Goal: Information Seeking & Learning: Learn about a topic

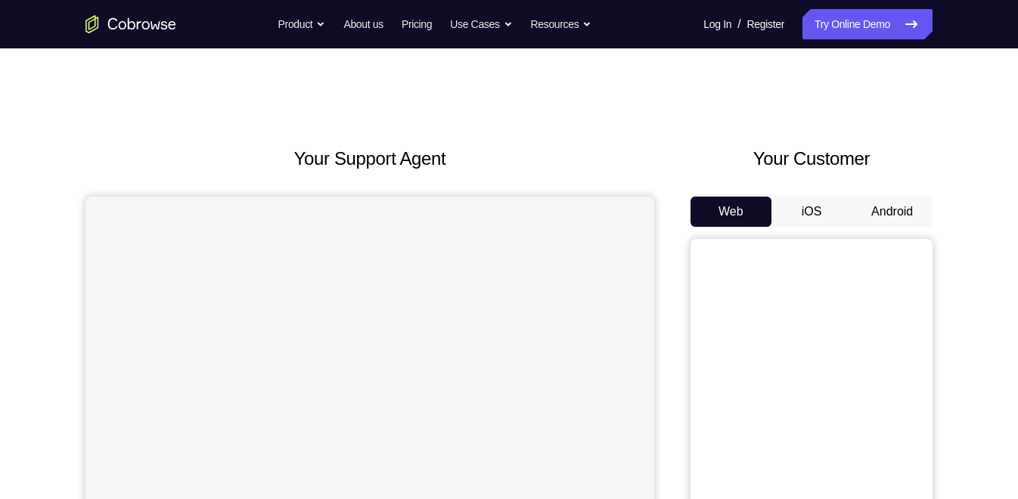
click at [903, 213] on button "Android" at bounding box center [892, 212] width 81 height 30
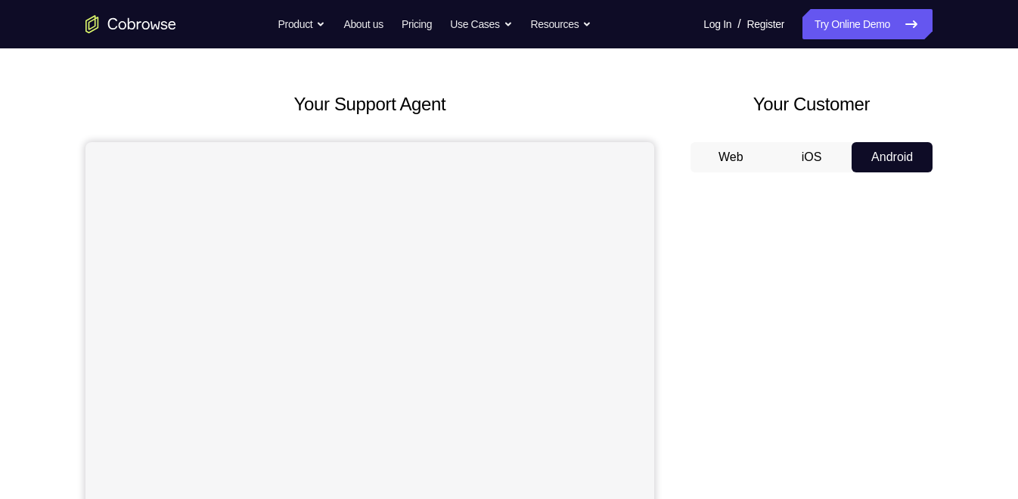
scroll to position [55, 0]
click at [966, 155] on div "Your Support Agent Your Customer Web iOS Android Next Steps We’d be happy to gi…" at bounding box center [509, 492] width 969 height 998
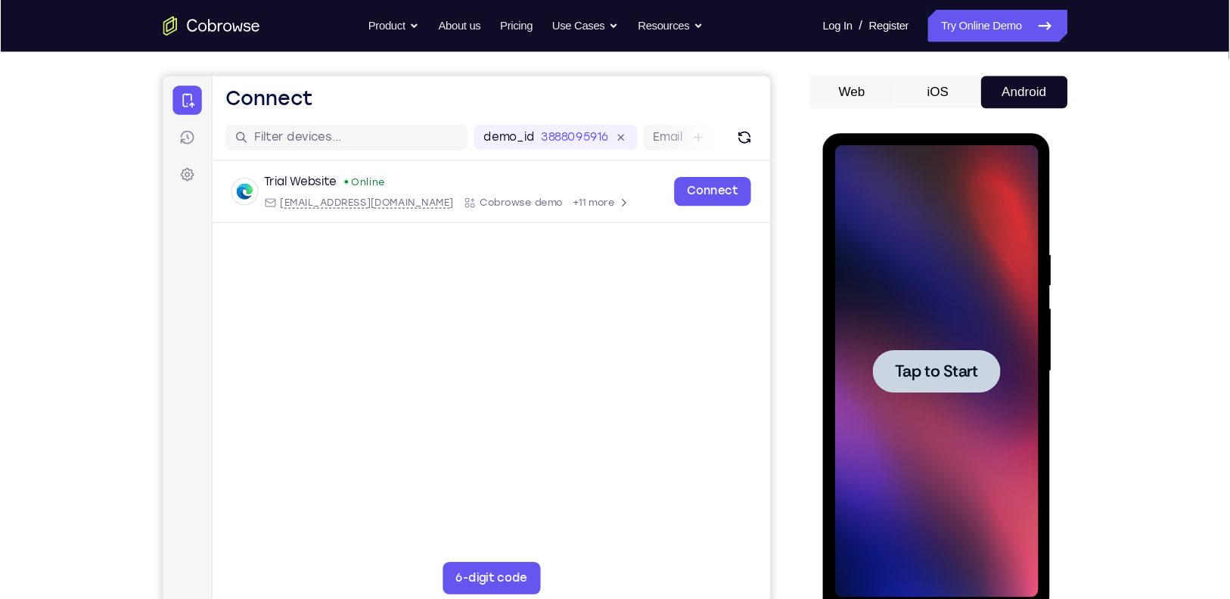
scroll to position [126, 0]
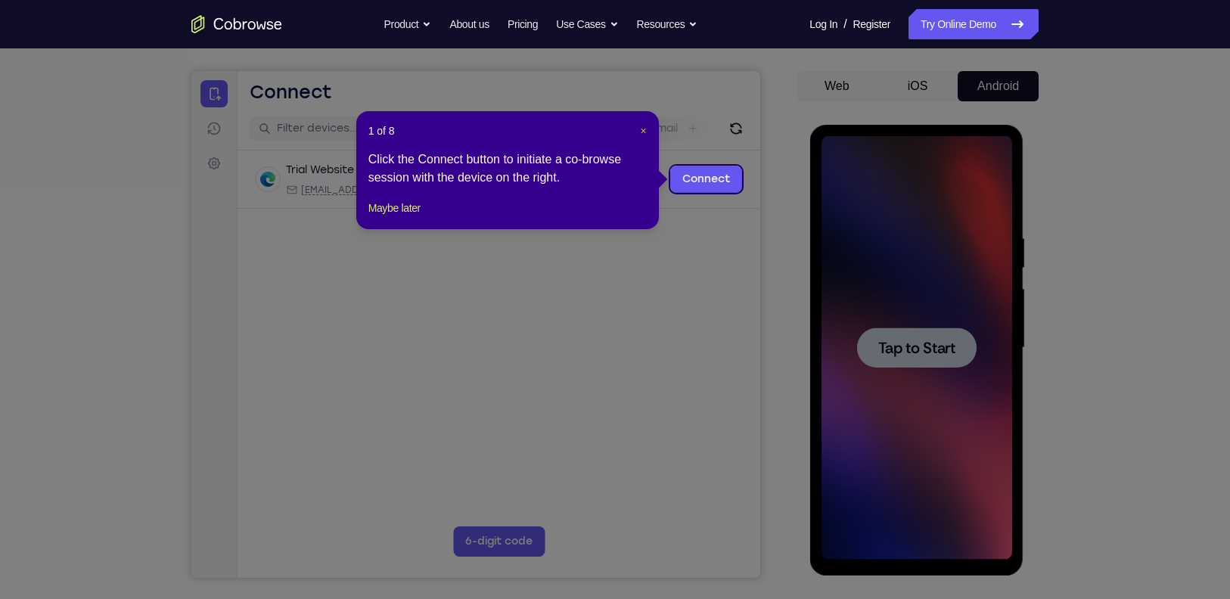
click at [646, 126] on span "×" at bounding box center [643, 131] width 6 height 12
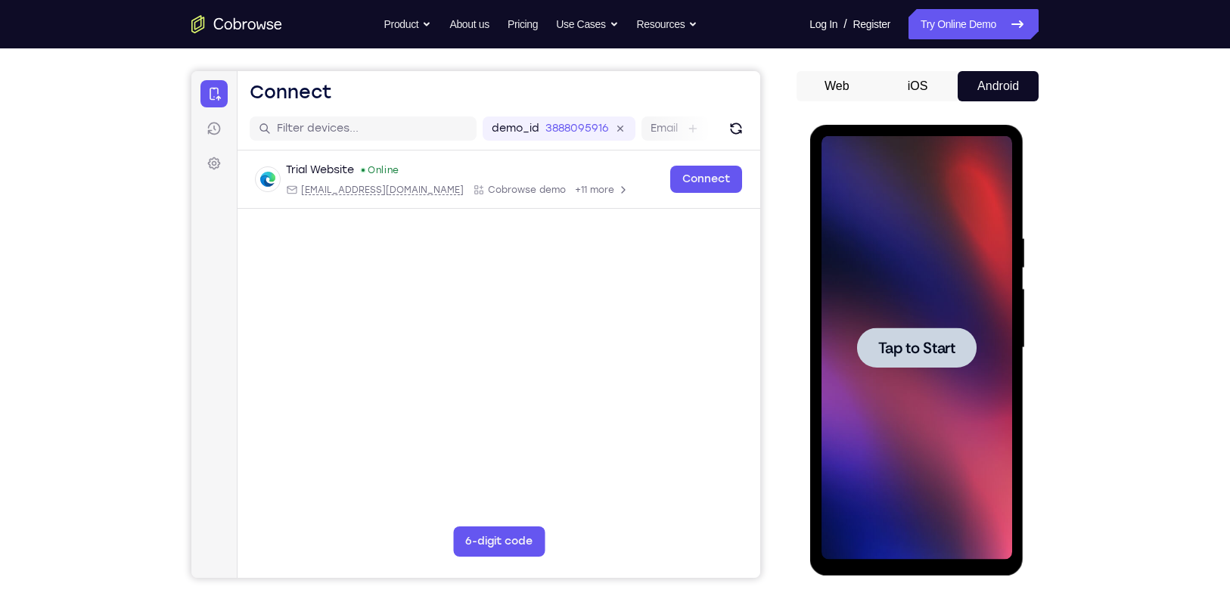
click at [972, 299] on div at bounding box center [916, 348] width 191 height 424
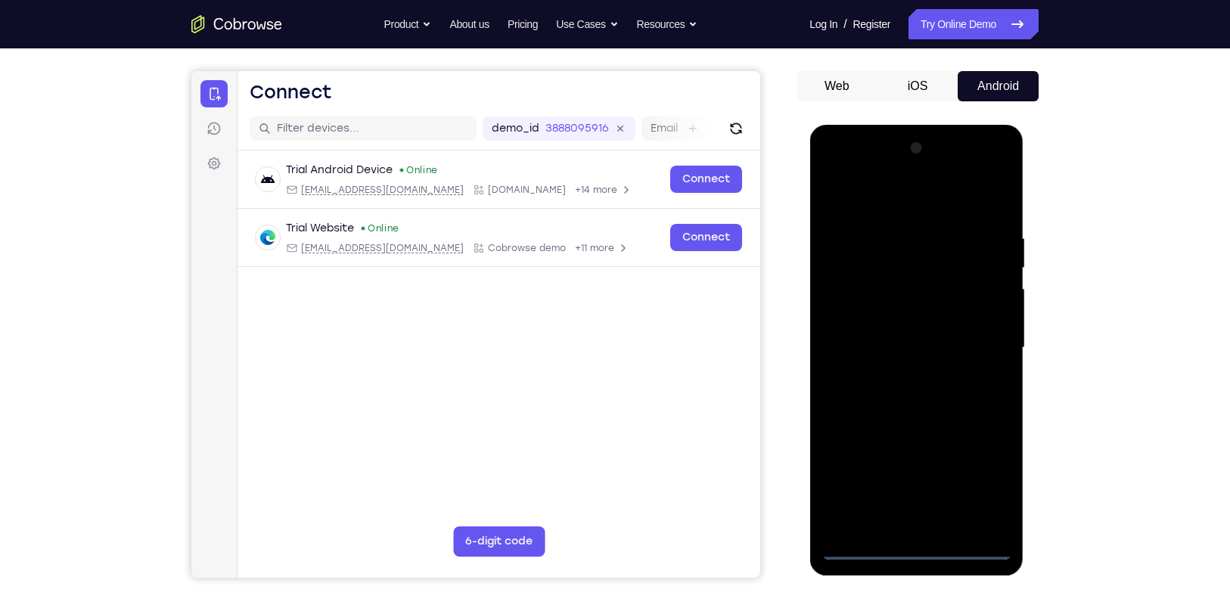
click at [869, 499] on div at bounding box center [916, 348] width 191 height 424
click at [864, 499] on div at bounding box center [916, 348] width 191 height 424
click at [996, 487] on div at bounding box center [916, 348] width 191 height 424
click at [872, 198] on div at bounding box center [916, 348] width 191 height 424
click at [975, 337] on div at bounding box center [916, 348] width 191 height 424
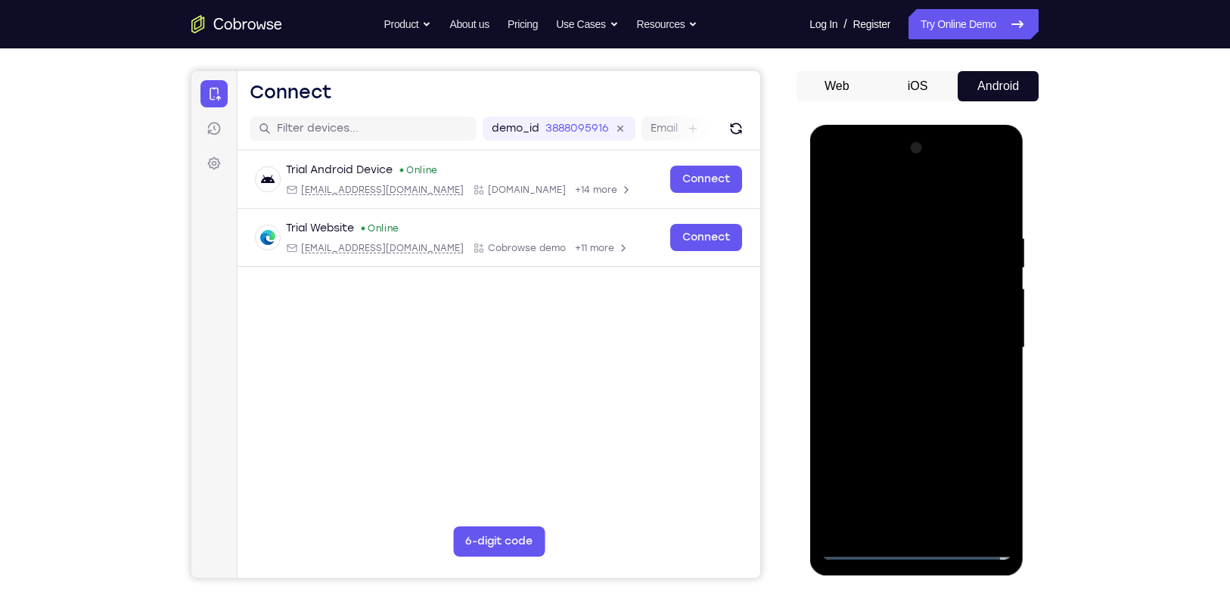
click at [897, 382] on div at bounding box center [916, 348] width 191 height 424
click at [885, 334] on div at bounding box center [916, 348] width 191 height 424
click at [871, 313] on div at bounding box center [916, 348] width 191 height 424
click at [880, 347] on div at bounding box center [916, 348] width 191 height 424
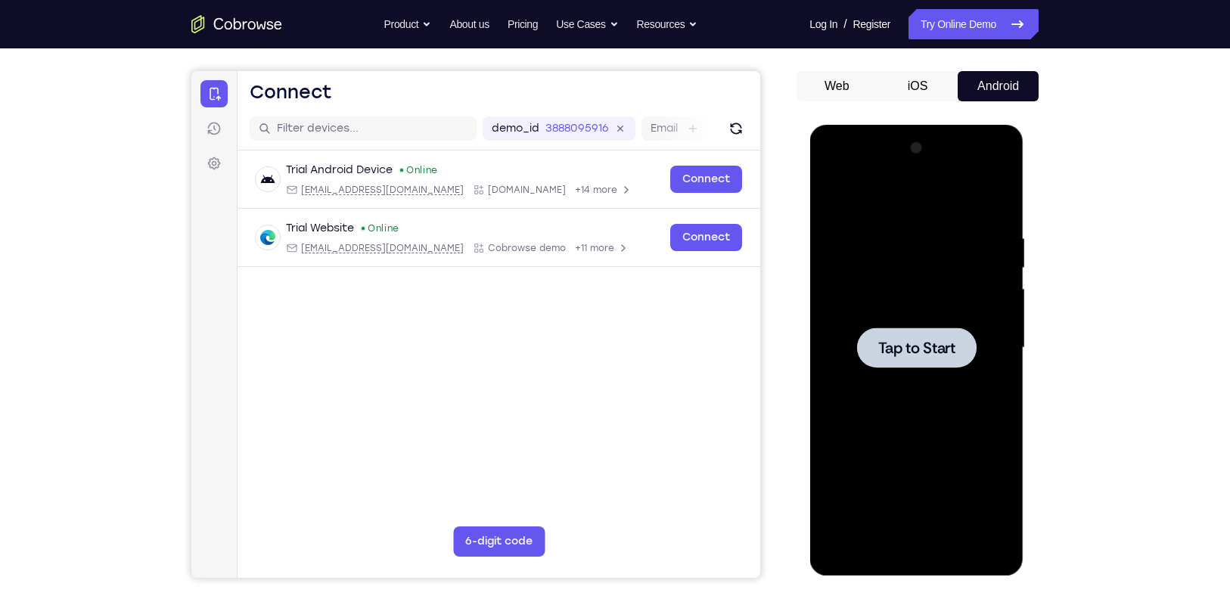
click at [950, 251] on div at bounding box center [916, 348] width 191 height 424
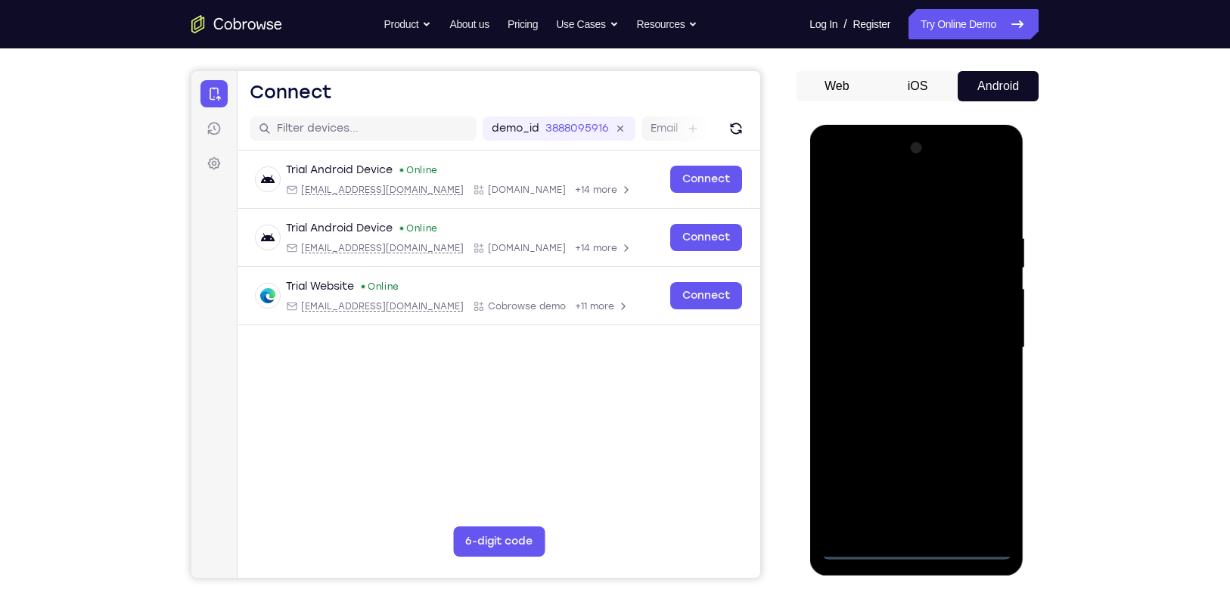
click at [857, 499] on div at bounding box center [916, 348] width 191 height 424
click at [996, 484] on div at bounding box center [916, 348] width 191 height 424
click at [863, 185] on div at bounding box center [916, 348] width 191 height 424
click at [879, 212] on div at bounding box center [916, 348] width 191 height 424
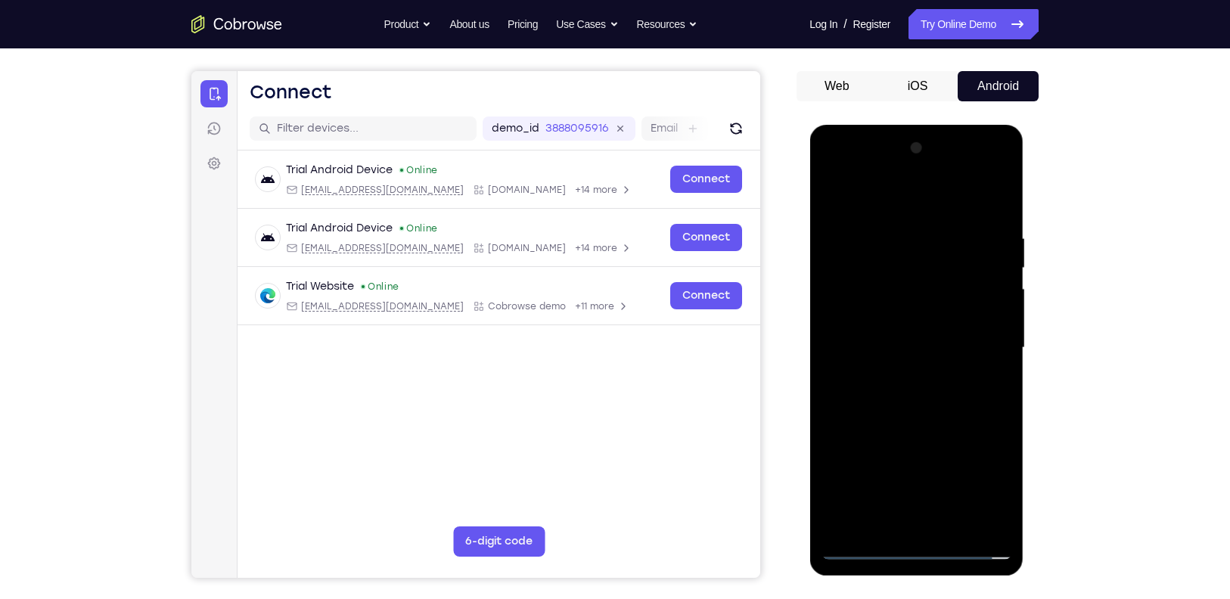
click at [979, 344] on div at bounding box center [916, 348] width 191 height 424
click at [900, 375] on div at bounding box center [916, 348] width 191 height 424
click at [875, 336] on div at bounding box center [916, 348] width 191 height 424
click at [867, 306] on div at bounding box center [916, 348] width 191 height 424
click at [842, 249] on div at bounding box center [916, 348] width 191 height 424
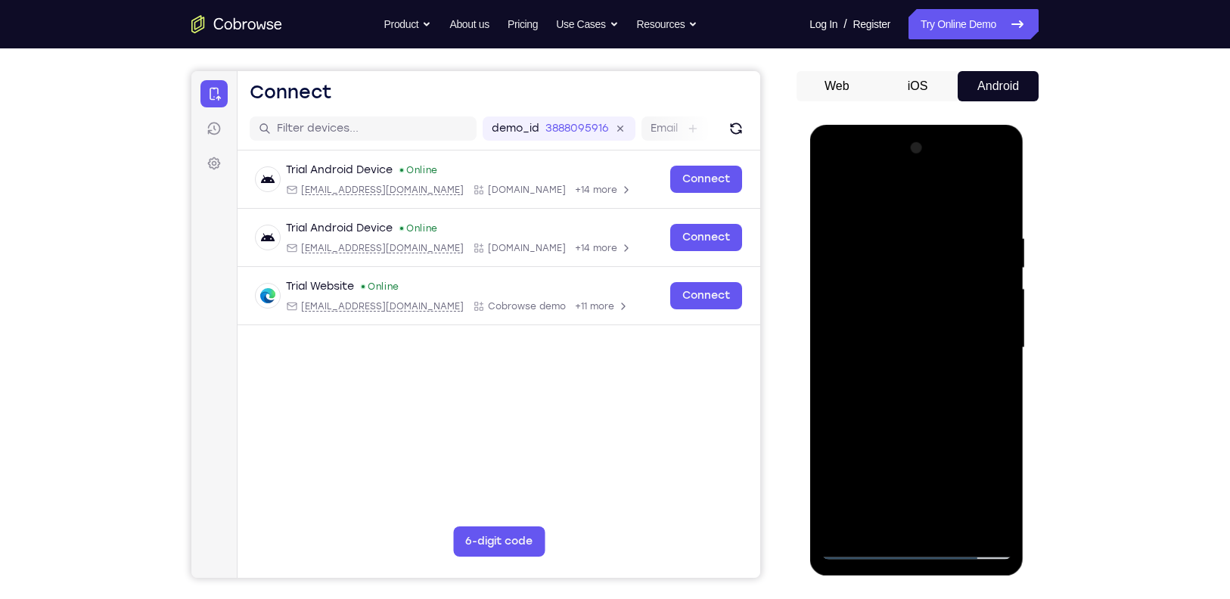
click at [892, 394] on div at bounding box center [916, 348] width 191 height 424
click at [891, 232] on div at bounding box center [916, 348] width 191 height 424
click at [989, 203] on div at bounding box center [916, 348] width 191 height 424
click at [913, 412] on div at bounding box center [916, 348] width 191 height 424
click at [999, 192] on div at bounding box center [916, 348] width 191 height 424
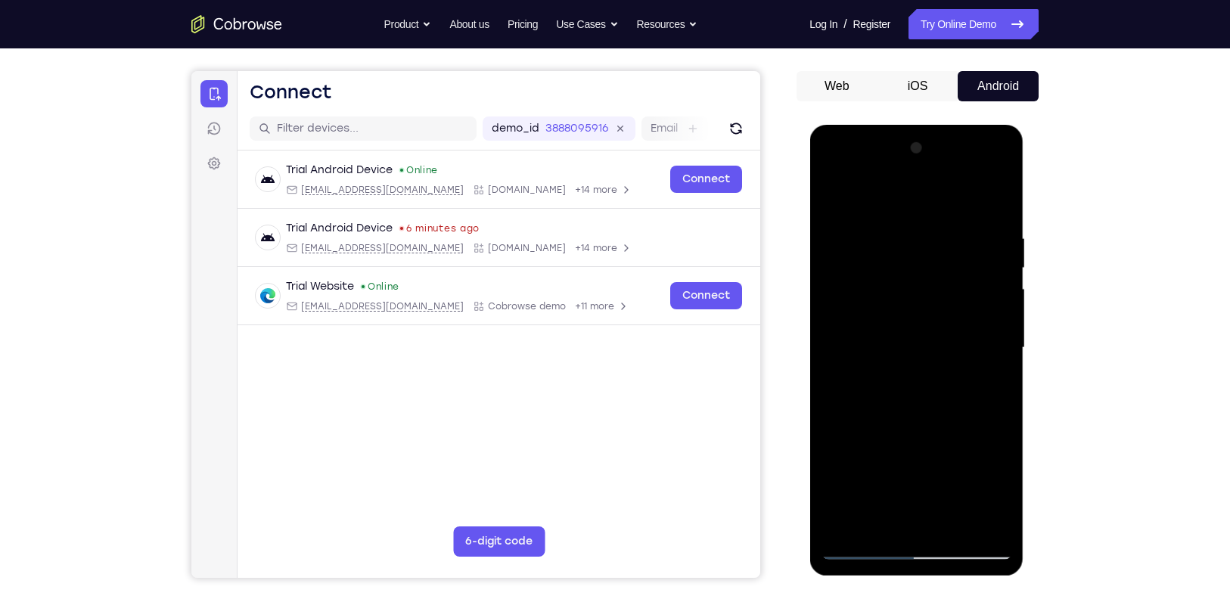
click at [879, 275] on div at bounding box center [916, 348] width 191 height 424
click at [835, 191] on div at bounding box center [916, 348] width 191 height 424
click at [835, 203] on div at bounding box center [916, 348] width 191 height 424
drag, startPoint x: 931, startPoint y: 387, endPoint x: 938, endPoint y: 316, distance: 71.5
click at [938, 316] on div at bounding box center [916, 348] width 191 height 424
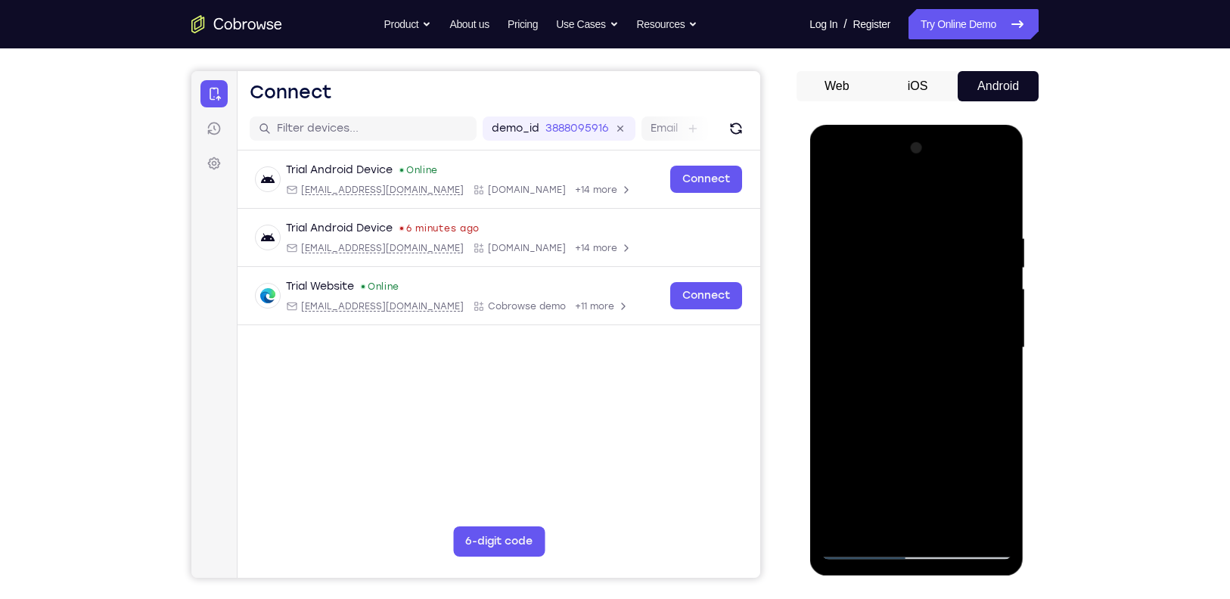
click at [1001, 346] on div at bounding box center [916, 348] width 191 height 424
drag, startPoint x: 928, startPoint y: 412, endPoint x: 934, endPoint y: 296, distance: 115.9
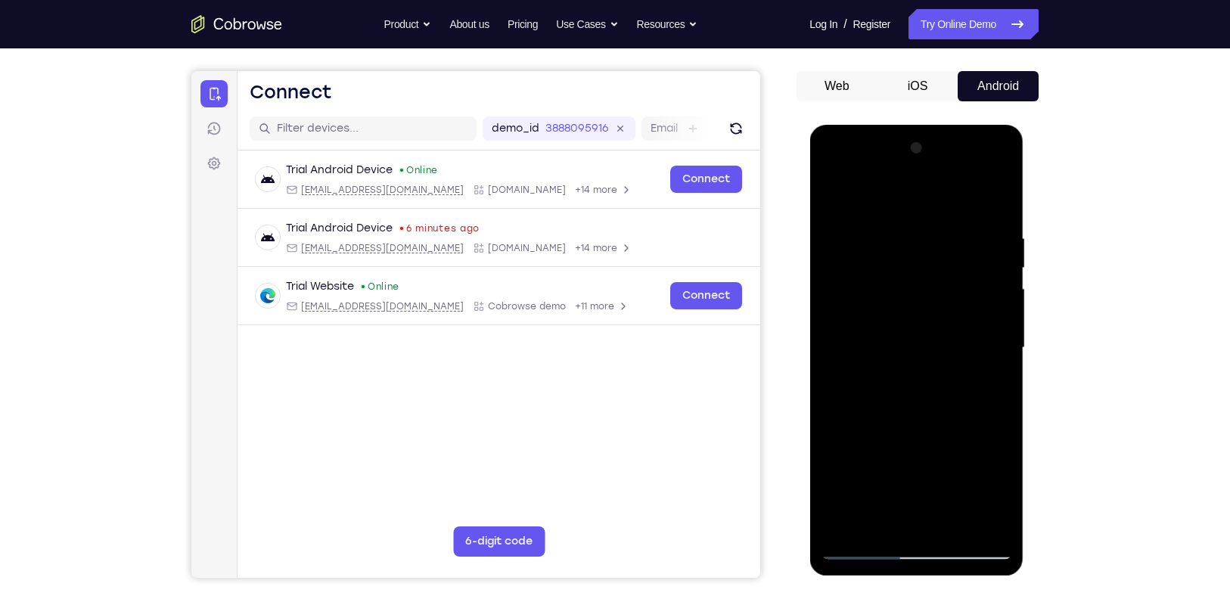
click at [934, 296] on div at bounding box center [916, 348] width 191 height 424
drag, startPoint x: 913, startPoint y: 410, endPoint x: 925, endPoint y: 253, distance: 157.0
click at [925, 253] on div at bounding box center [916, 348] width 191 height 424
drag, startPoint x: 928, startPoint y: 376, endPoint x: 934, endPoint y: 322, distance: 54.9
click at [934, 322] on div at bounding box center [916, 348] width 191 height 424
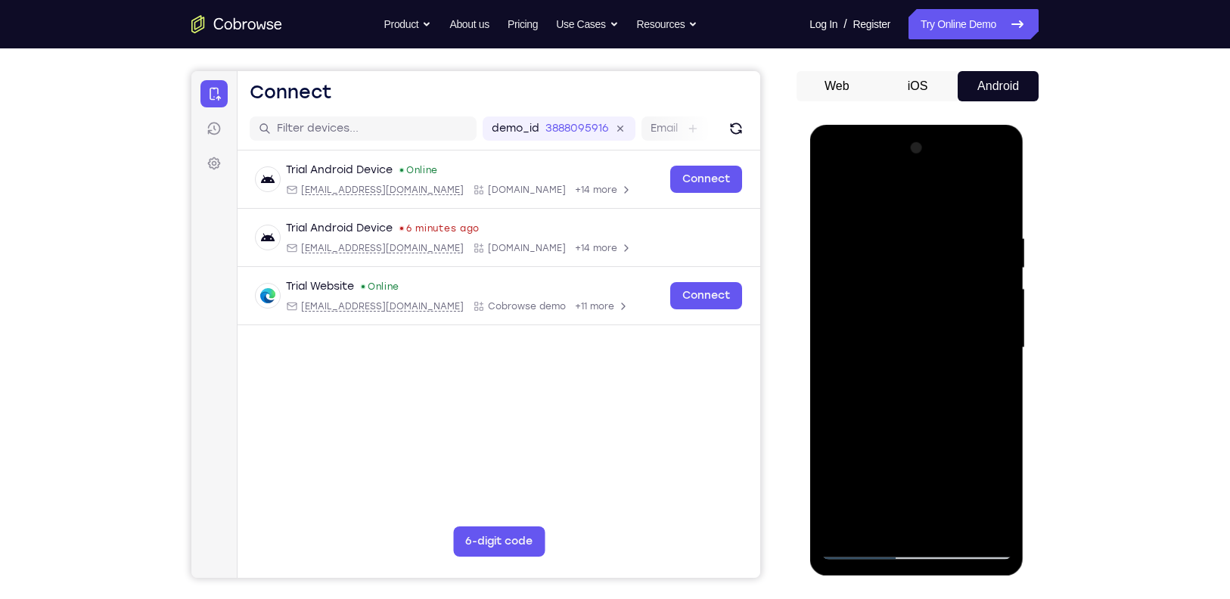
click at [1000, 362] on div at bounding box center [916, 348] width 191 height 424
drag, startPoint x: 925, startPoint y: 410, endPoint x: 936, endPoint y: 331, distance: 80.3
click at [936, 331] on div at bounding box center [916, 348] width 191 height 424
drag, startPoint x: 938, startPoint y: 387, endPoint x: 944, endPoint y: 285, distance: 102.3
click at [944, 285] on div at bounding box center [916, 348] width 191 height 424
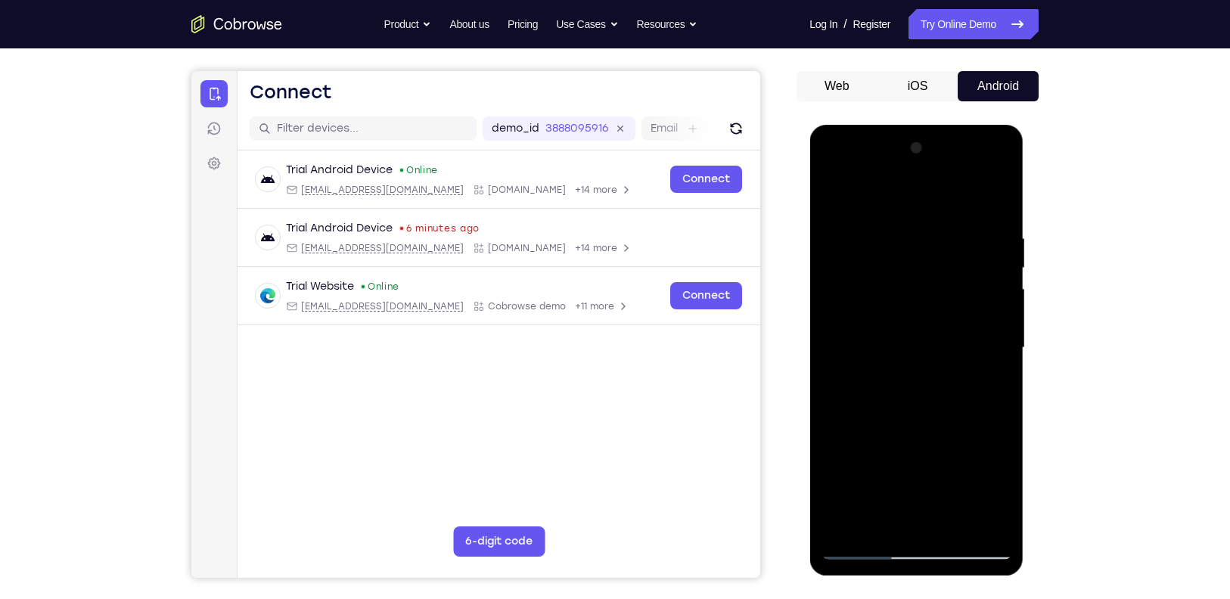
drag, startPoint x: 920, startPoint y: 384, endPoint x: 933, endPoint y: 244, distance: 141.3
click at [933, 244] on div at bounding box center [916, 348] width 191 height 424
drag, startPoint x: 912, startPoint y: 304, endPoint x: 913, endPoint y: 392, distance: 87.8
click at [913, 392] on div at bounding box center [916, 348] width 191 height 424
click at [875, 315] on div at bounding box center [916, 348] width 191 height 424
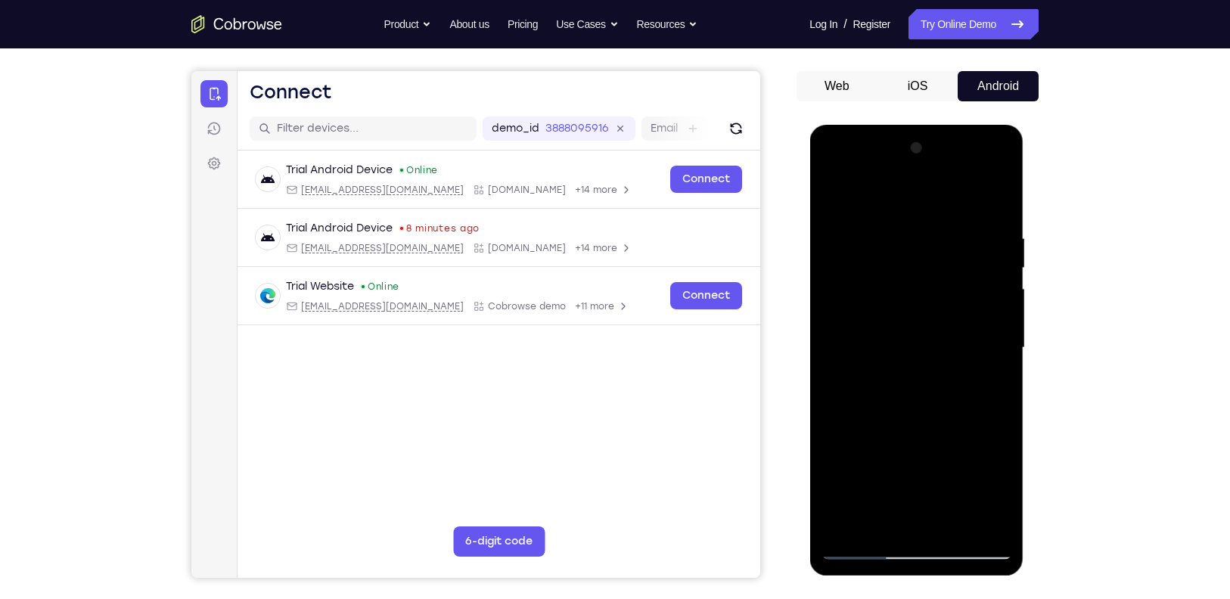
click at [851, 438] on div at bounding box center [916, 348] width 191 height 424
click at [850, 391] on div at bounding box center [916, 348] width 191 height 424
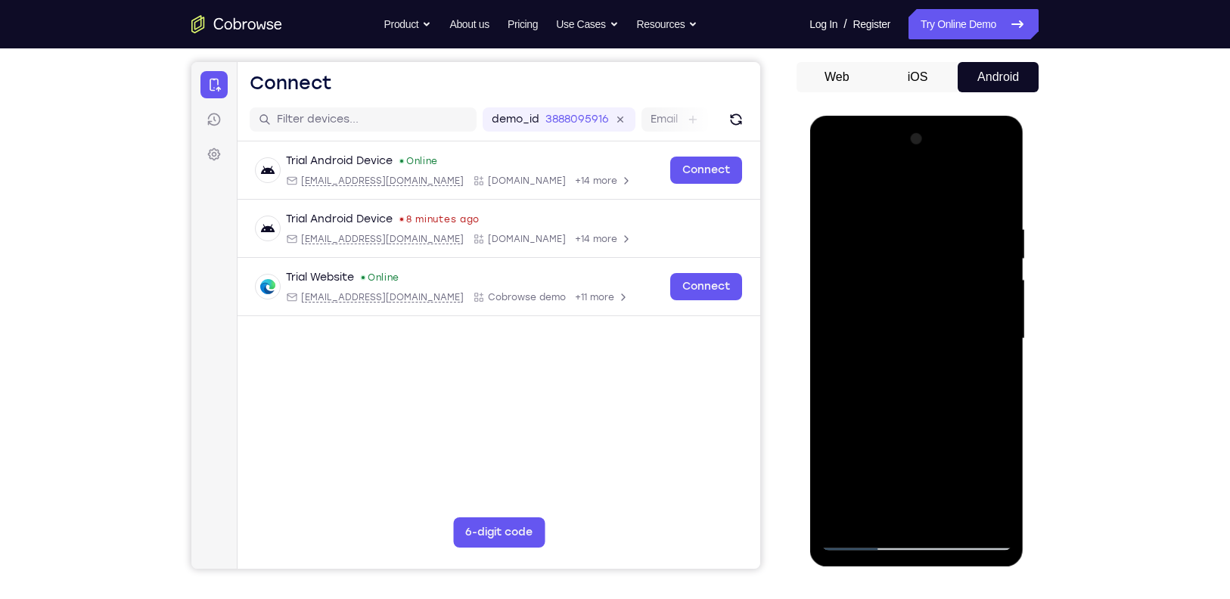
scroll to position [134, 0]
click at [834, 183] on div at bounding box center [916, 340] width 191 height 424
click at [843, 499] on div at bounding box center [916, 340] width 191 height 424
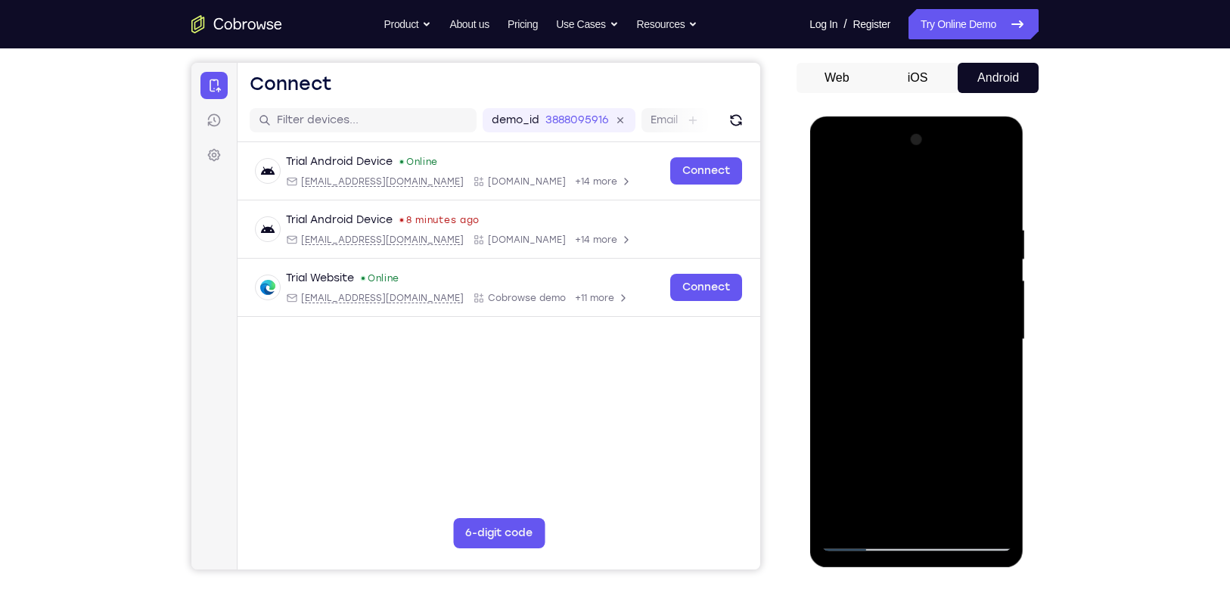
drag, startPoint x: 840, startPoint y: 512, endPoint x: 942, endPoint y: 434, distance: 128.5
click at [942, 434] on div at bounding box center [916, 340] width 191 height 424
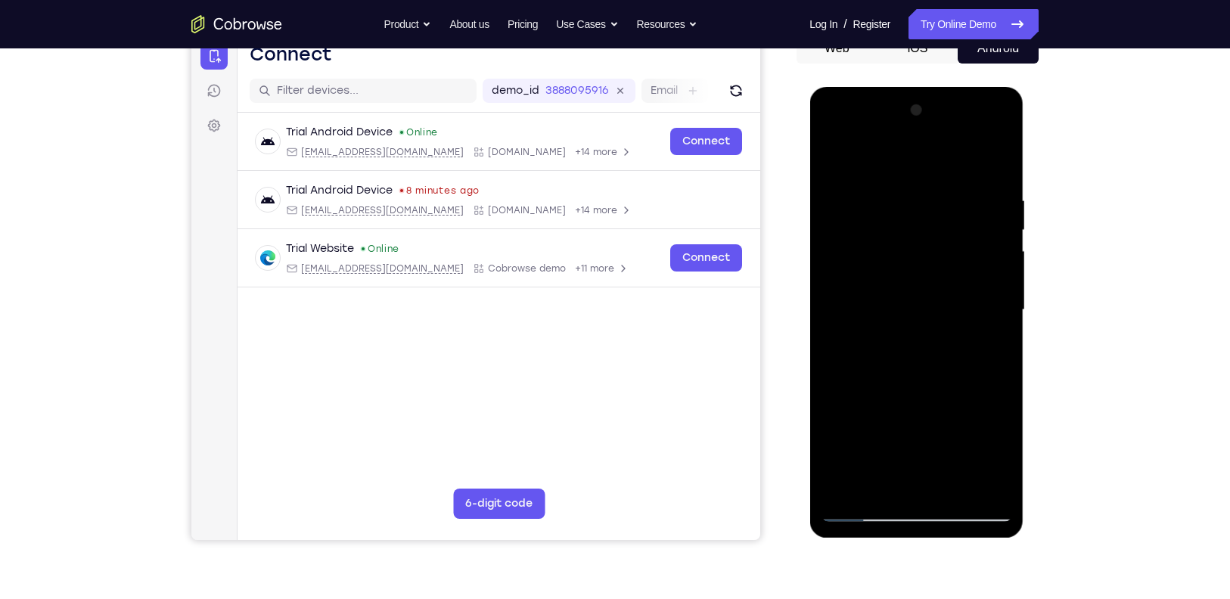
scroll to position [165, 0]
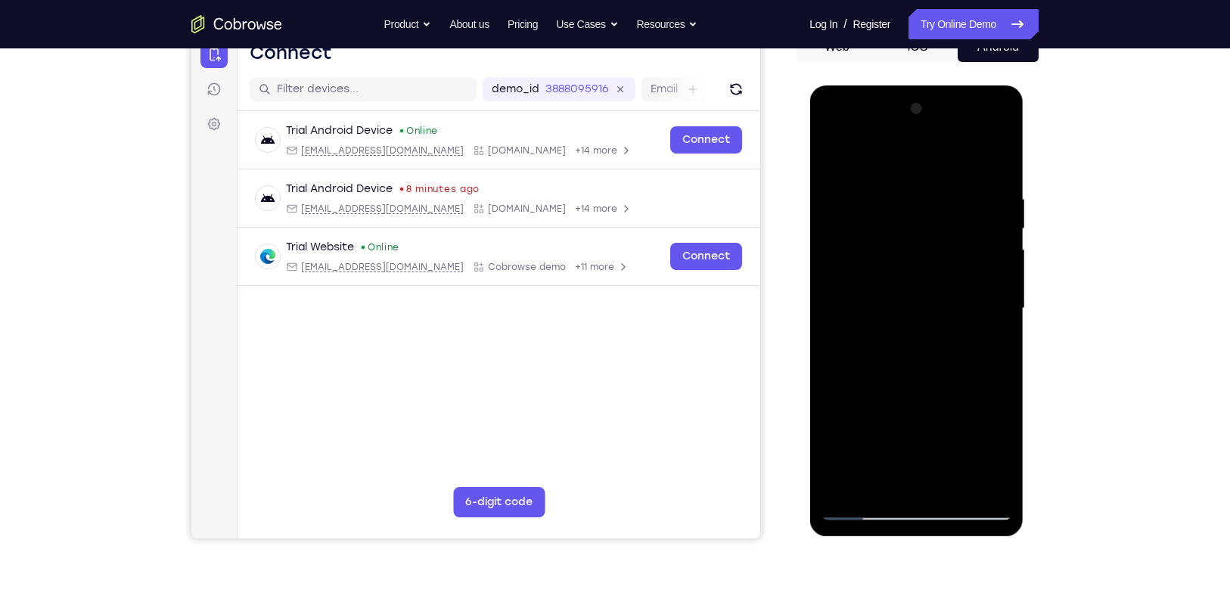
click at [844, 487] on div at bounding box center [916, 309] width 191 height 424
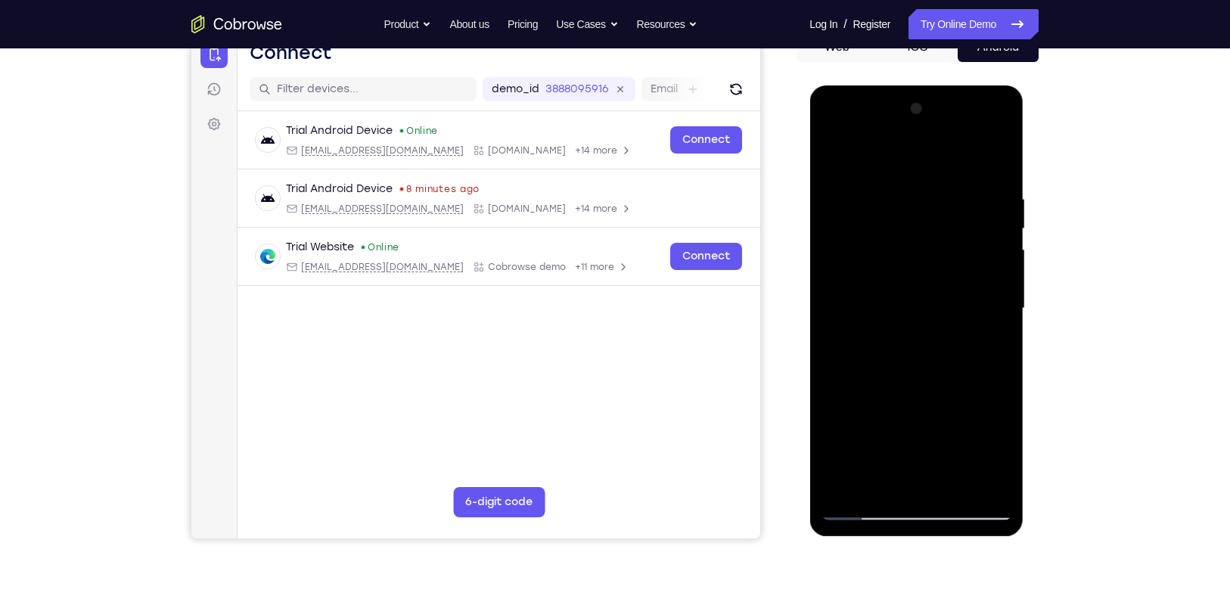
click at [844, 487] on div at bounding box center [916, 309] width 191 height 424
drag, startPoint x: 978, startPoint y: 191, endPoint x: 862, endPoint y: 189, distance: 115.8
click at [862, 189] on div at bounding box center [916, 309] width 191 height 424
click at [969, 198] on div at bounding box center [916, 309] width 191 height 424
click at [996, 160] on div at bounding box center [916, 309] width 191 height 424
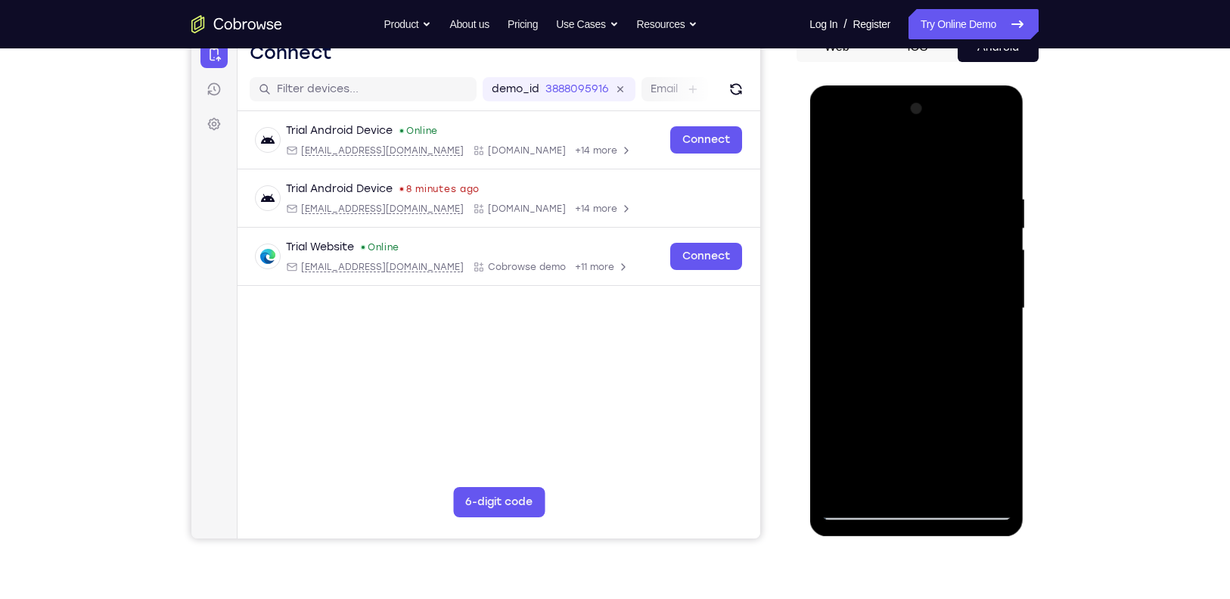
drag, startPoint x: 977, startPoint y: 200, endPoint x: 869, endPoint y: 200, distance: 107.4
click at [869, 200] on div at bounding box center [916, 309] width 191 height 424
click at [950, 195] on div at bounding box center [916, 309] width 191 height 424
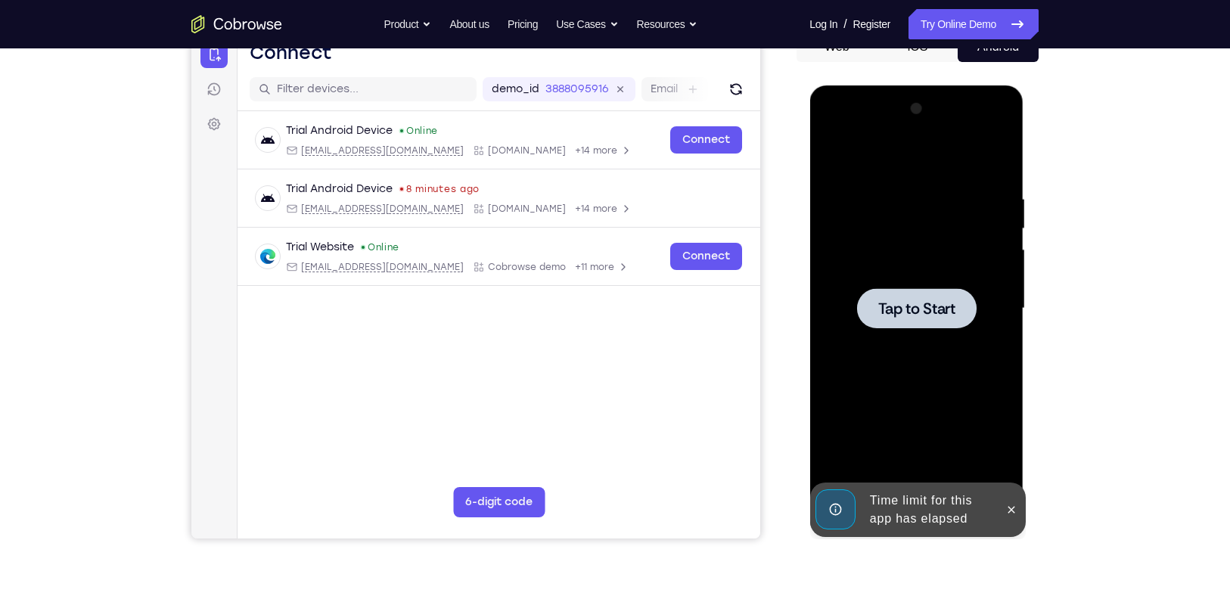
click at [960, 247] on div at bounding box center [916, 309] width 191 height 424
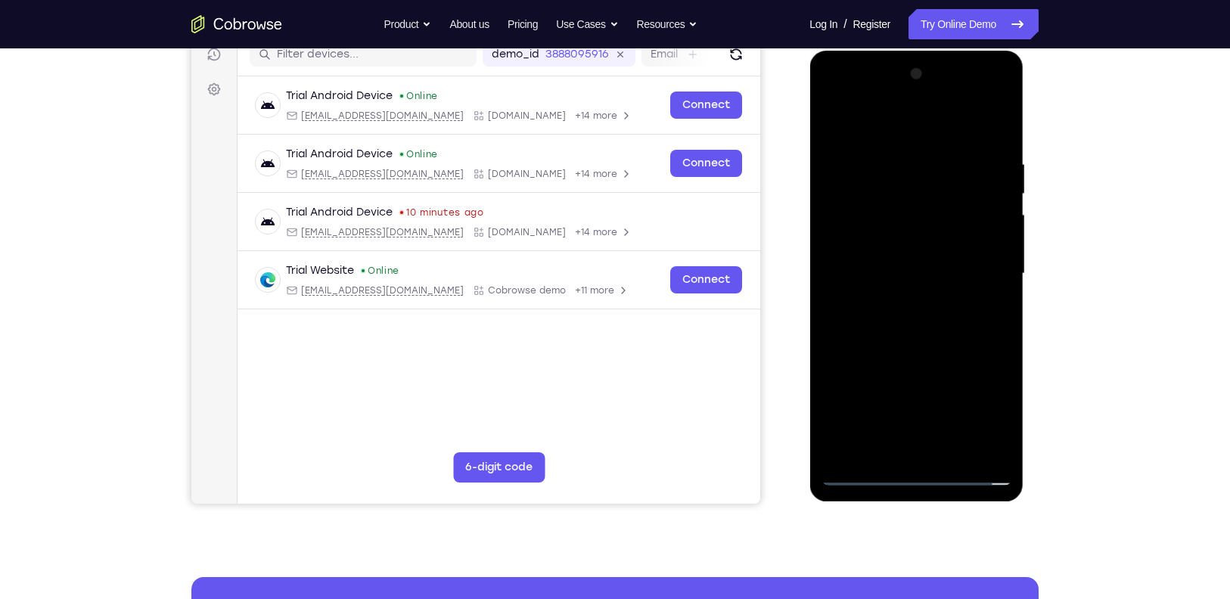
scroll to position [201, 0]
click at [866, 472] on div at bounding box center [916, 273] width 191 height 424
click at [983, 418] on div at bounding box center [916, 273] width 191 height 424
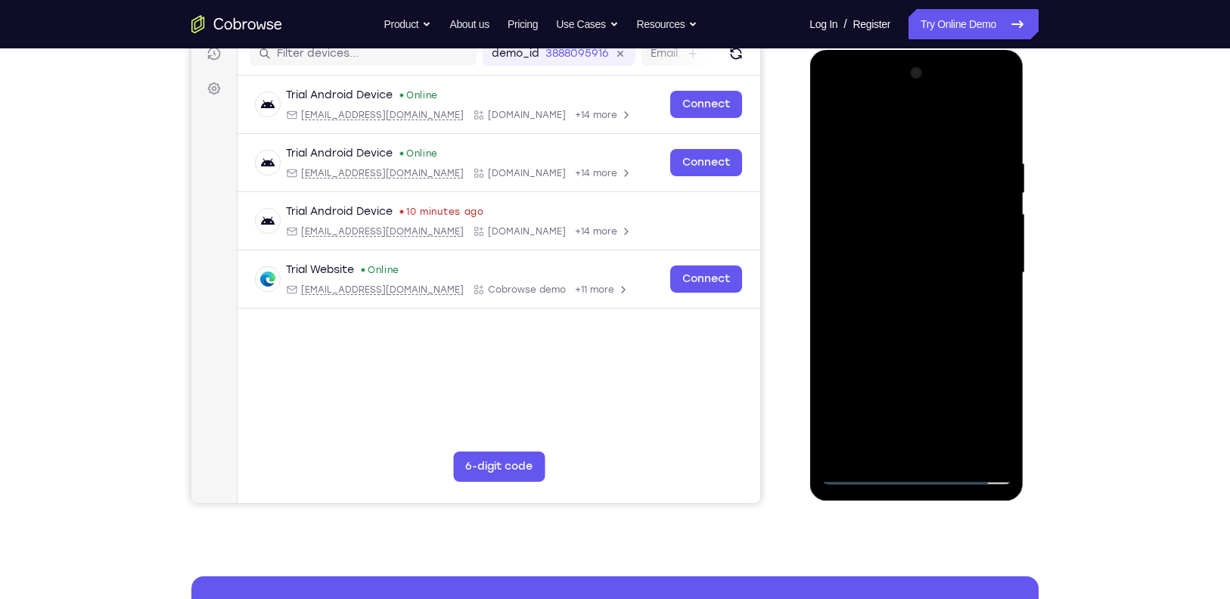
click at [913, 129] on div at bounding box center [916, 273] width 191 height 424
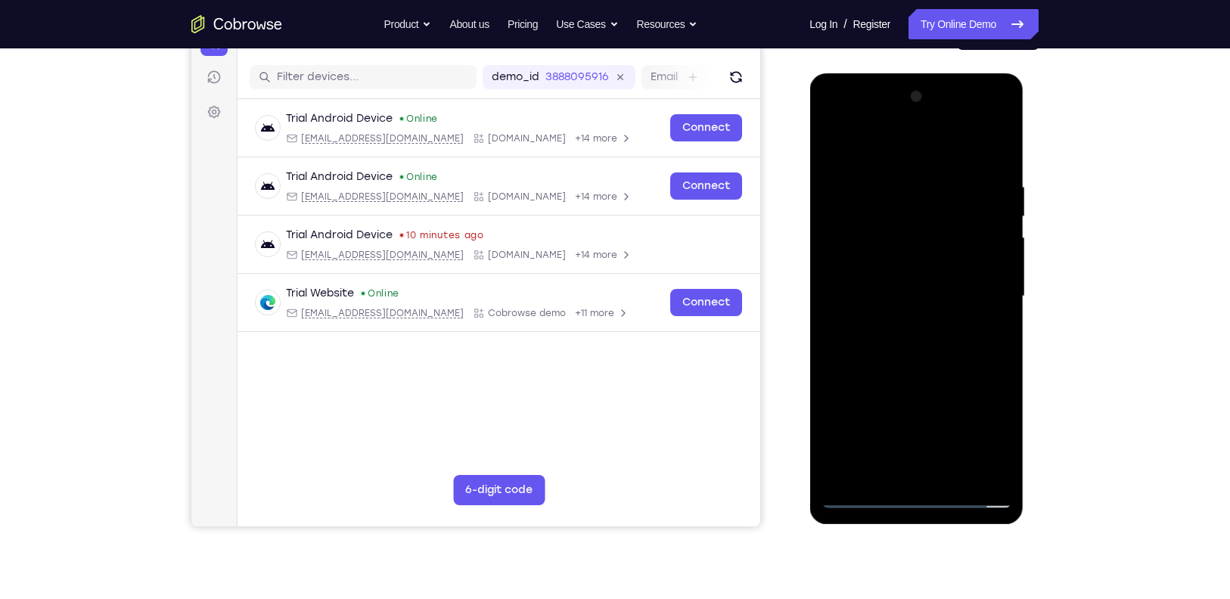
click at [979, 275] on div at bounding box center [916, 297] width 191 height 424
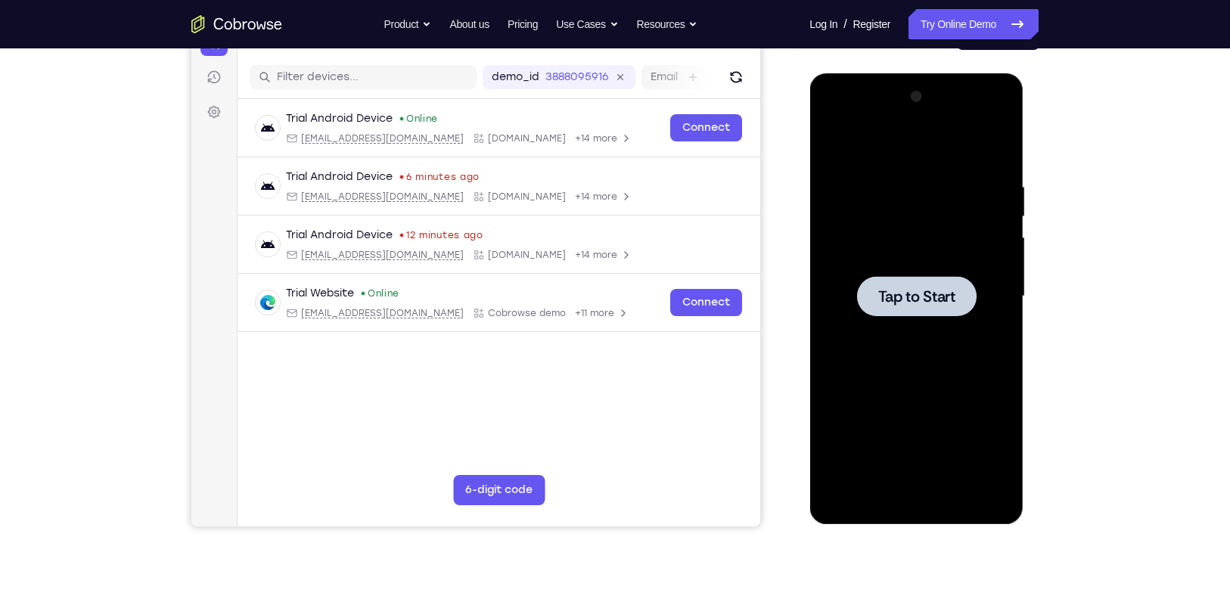
click at [866, 319] on div at bounding box center [916, 297] width 191 height 424
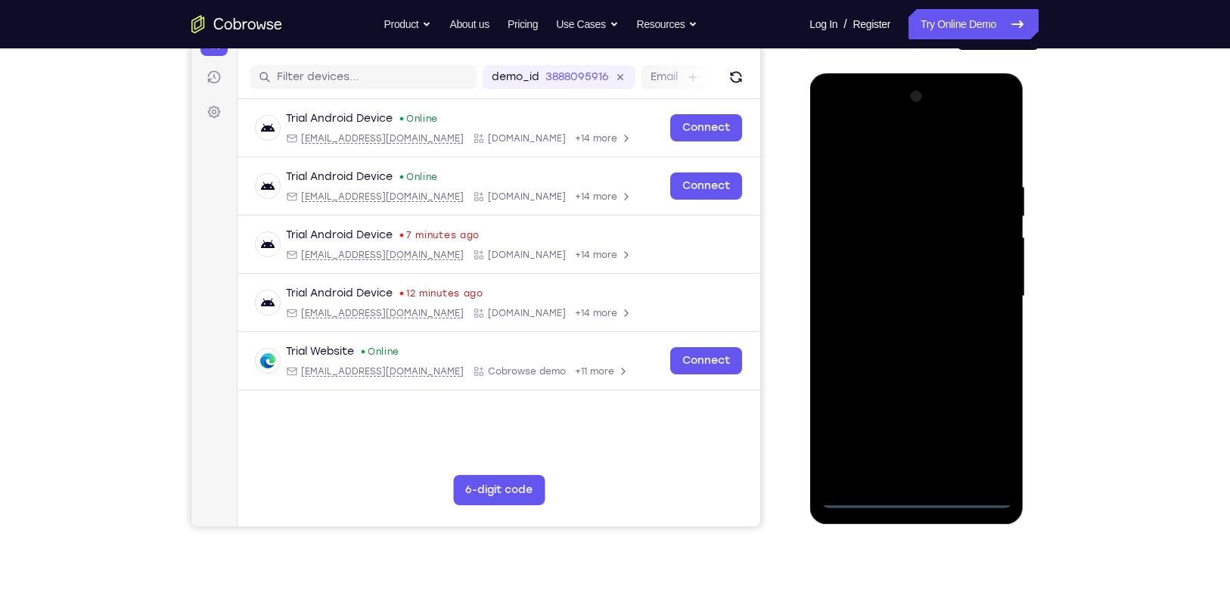
click at [855, 496] on div at bounding box center [916, 297] width 191 height 424
click at [873, 493] on div at bounding box center [916, 297] width 191 height 424
click at [982, 427] on div at bounding box center [916, 297] width 191 height 424
click at [928, 150] on div at bounding box center [916, 297] width 191 height 424
click at [987, 279] on div at bounding box center [916, 297] width 191 height 424
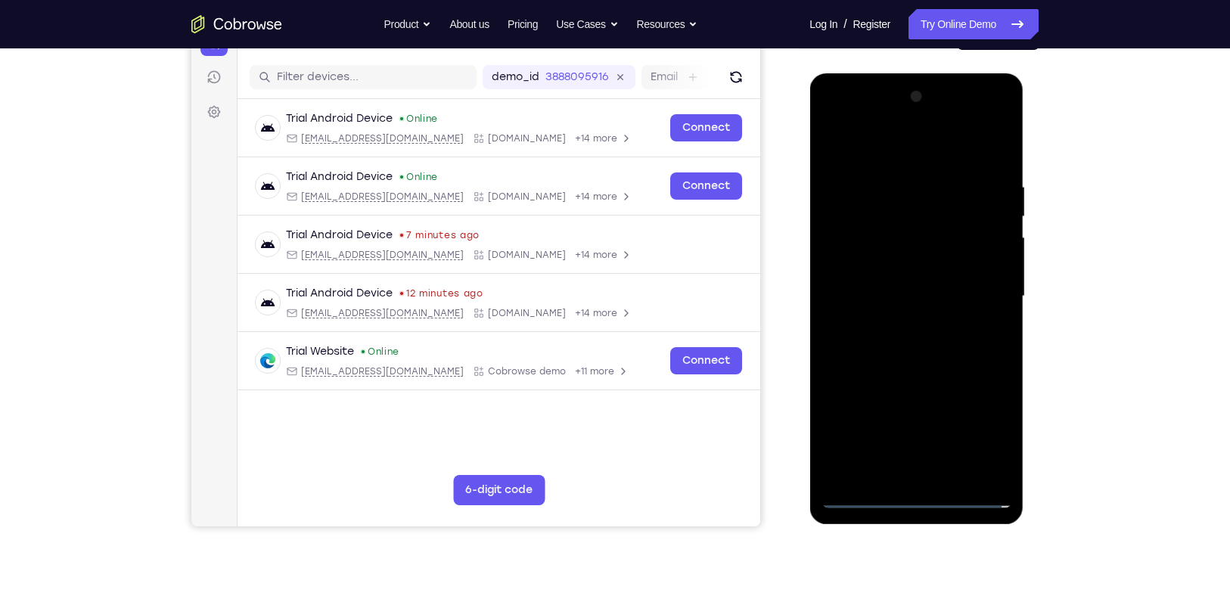
click at [899, 474] on div at bounding box center [916, 297] width 191 height 424
click at [929, 474] on div at bounding box center [916, 297] width 191 height 424
click at [857, 496] on div at bounding box center [916, 297] width 191 height 424
click at [931, 474] on div at bounding box center [916, 297] width 191 height 424
click at [909, 281] on div at bounding box center [916, 297] width 191 height 424
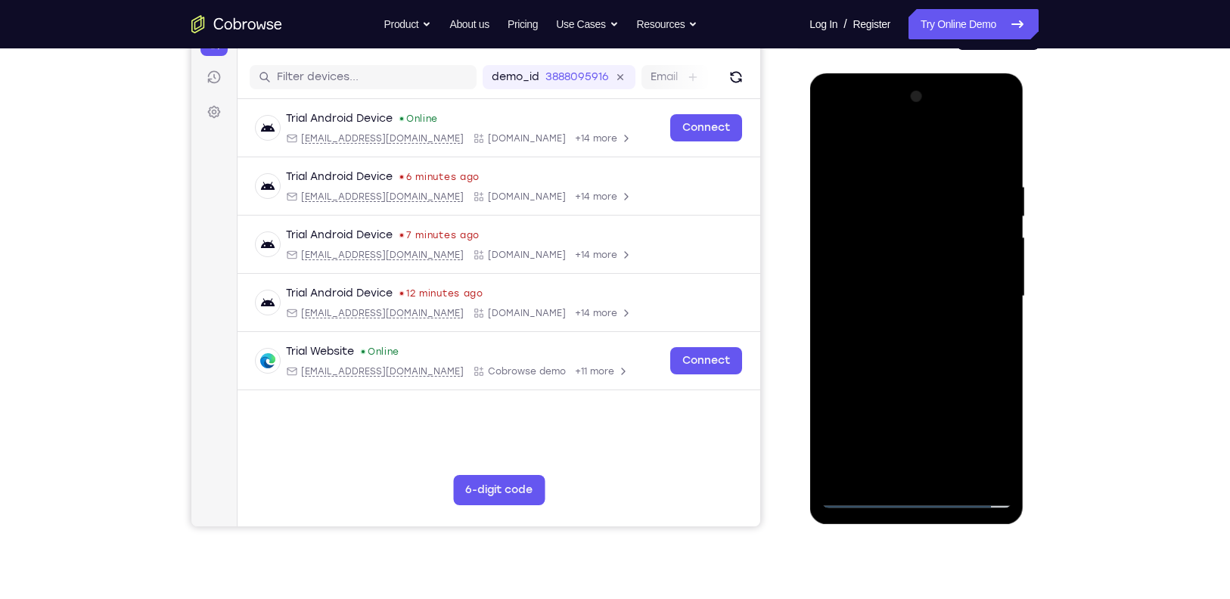
click at [781, 300] on div "Your Support Agent Your Customer Web iOS Android" at bounding box center [614, 247] width 847 height 559
click at [860, 260] on div at bounding box center [916, 297] width 191 height 424
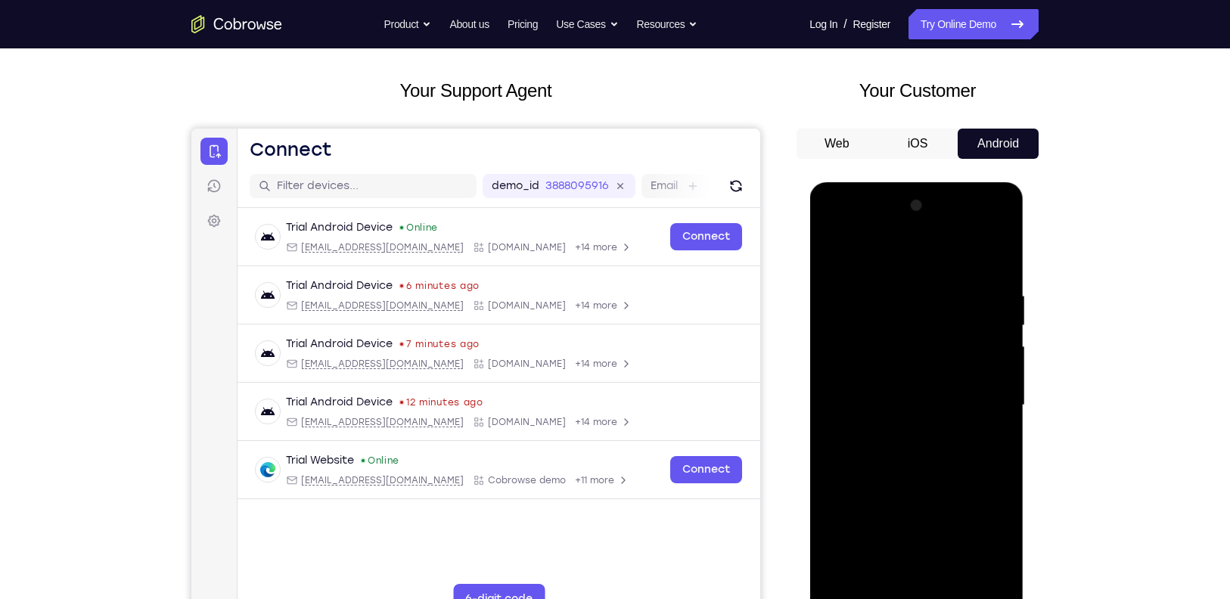
scroll to position [0, 0]
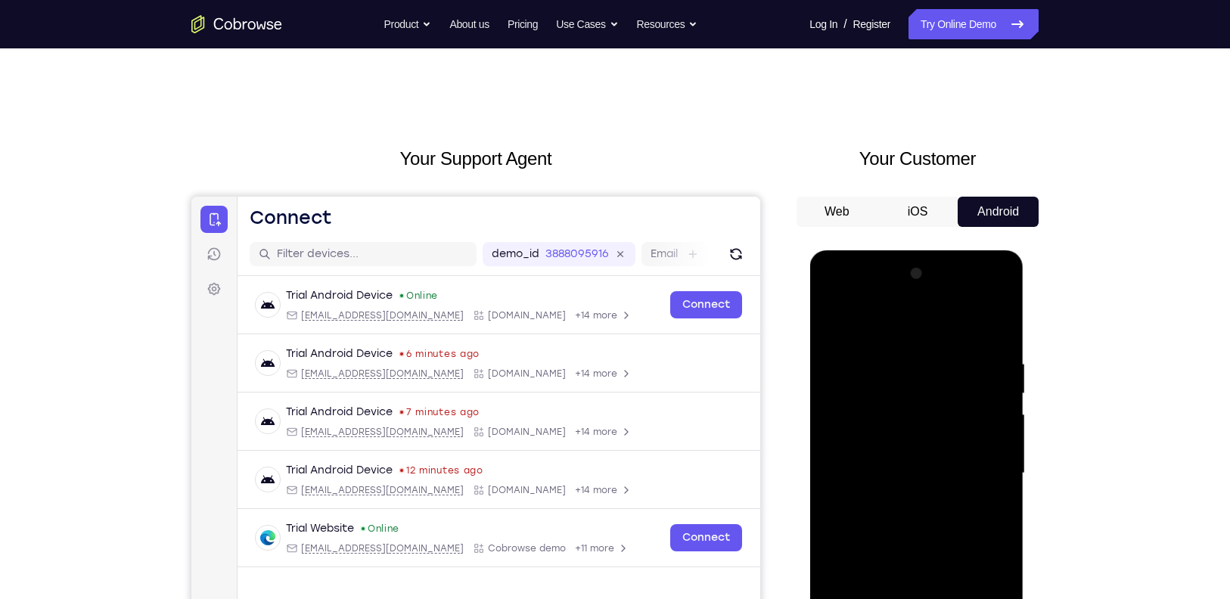
click at [883, 409] on div at bounding box center [916, 474] width 191 height 424
click at [885, 437] on div at bounding box center [916, 474] width 191 height 424
click at [878, 467] on div at bounding box center [916, 474] width 191 height 424
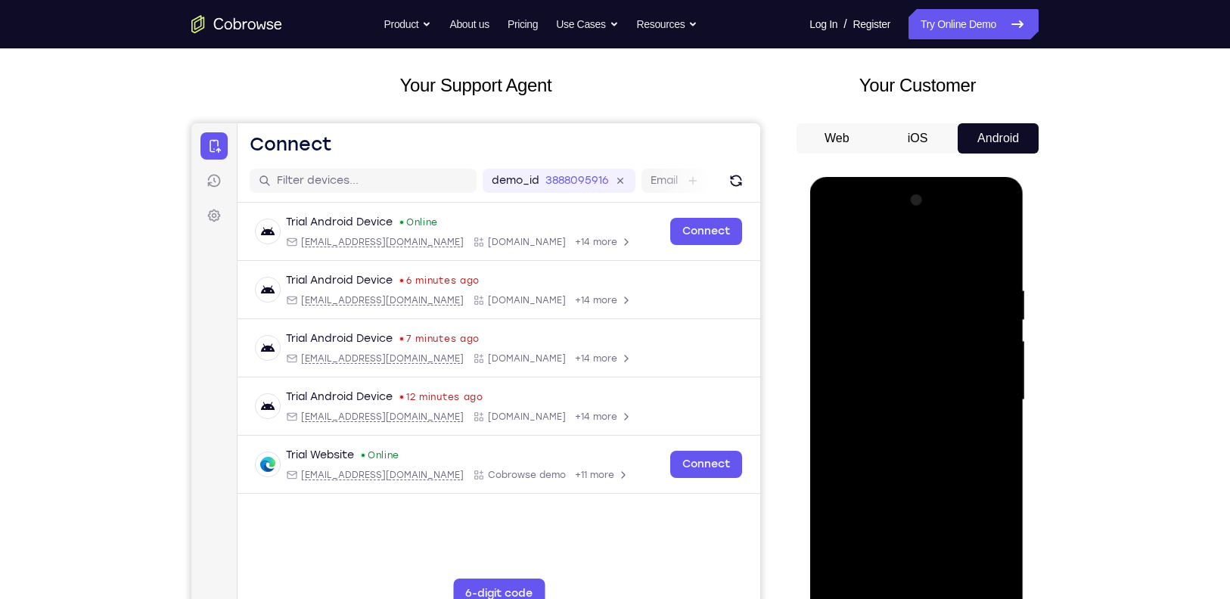
scroll to position [75, 0]
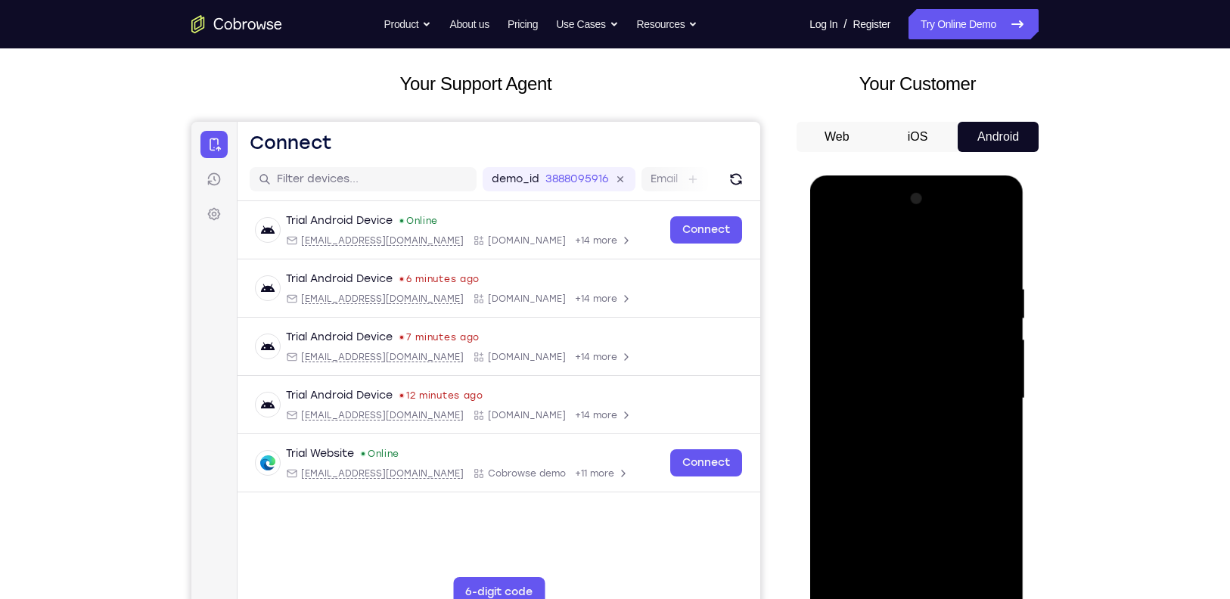
click at [916, 453] on div at bounding box center [916, 399] width 191 height 424
drag, startPoint x: 917, startPoint y: 464, endPoint x: 920, endPoint y: 355, distance: 109.0
click at [920, 355] on div at bounding box center [916, 399] width 191 height 424
drag, startPoint x: 914, startPoint y: 428, endPoint x: 914, endPoint y: 403, distance: 25.0
click at [914, 403] on div at bounding box center [916, 399] width 191 height 424
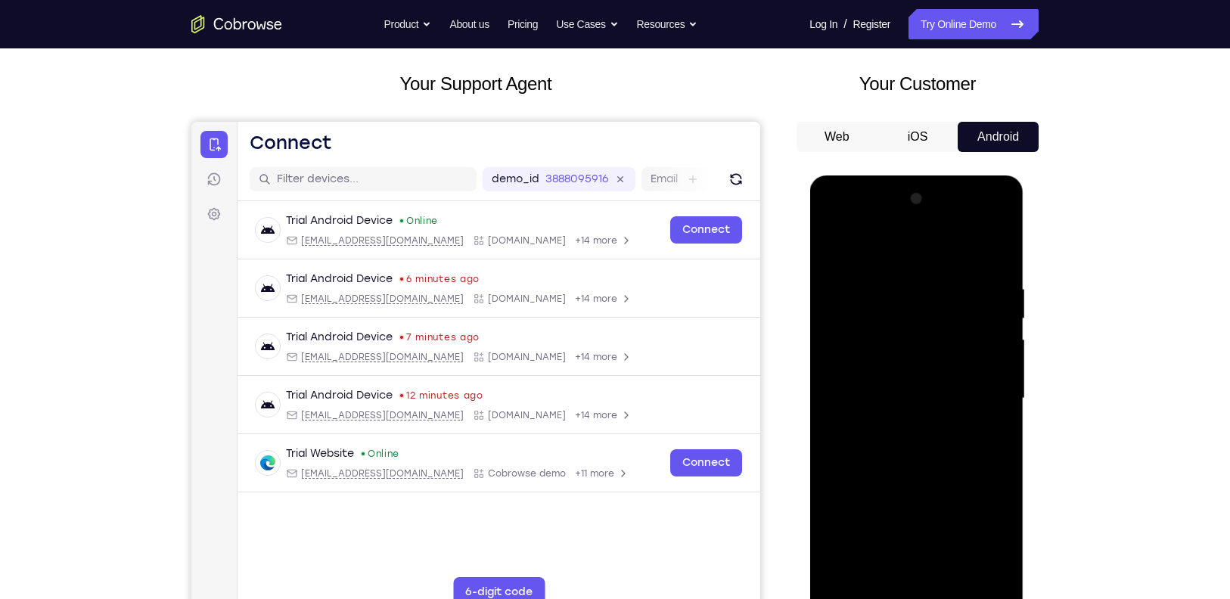
drag, startPoint x: 915, startPoint y: 368, endPoint x: 896, endPoint y: 329, distance: 43.0
click at [896, 329] on div at bounding box center [916, 399] width 191 height 424
drag, startPoint x: 923, startPoint y: 414, endPoint x: 932, endPoint y: 303, distance: 110.8
click at [932, 303] on div at bounding box center [916, 399] width 191 height 424
drag, startPoint x: 923, startPoint y: 428, endPoint x: 934, endPoint y: 315, distance: 114.0
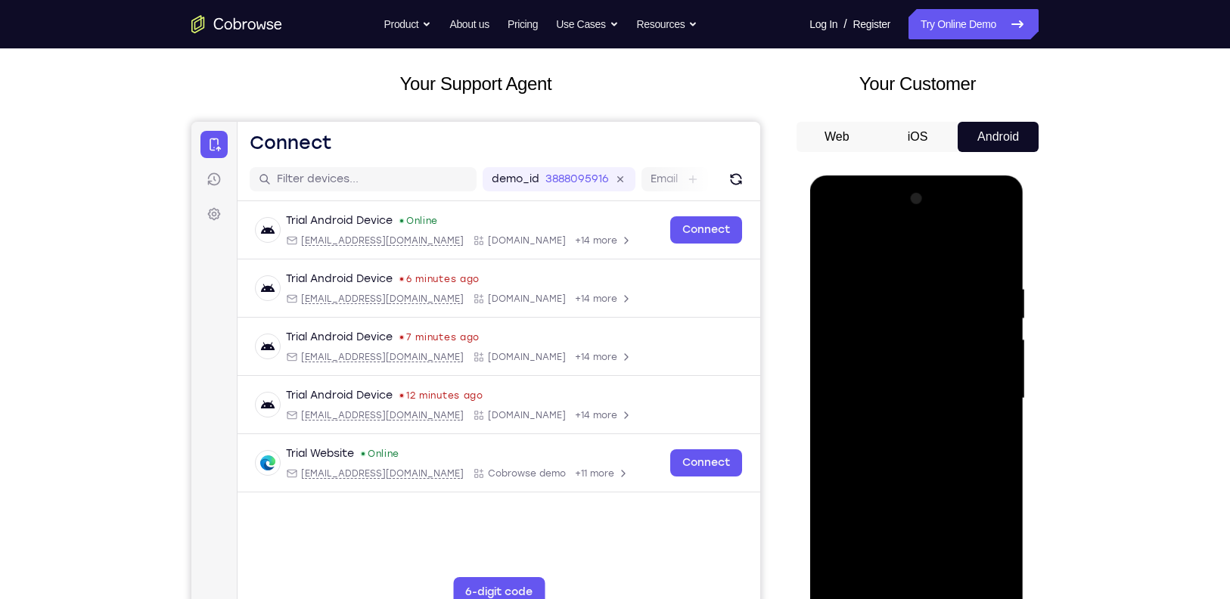
click at [934, 315] on div at bounding box center [916, 399] width 191 height 424
drag, startPoint x: 928, startPoint y: 415, endPoint x: 934, endPoint y: 365, distance: 49.6
click at [934, 365] on div at bounding box center [916, 399] width 191 height 424
click at [1003, 412] on div at bounding box center [916, 399] width 191 height 424
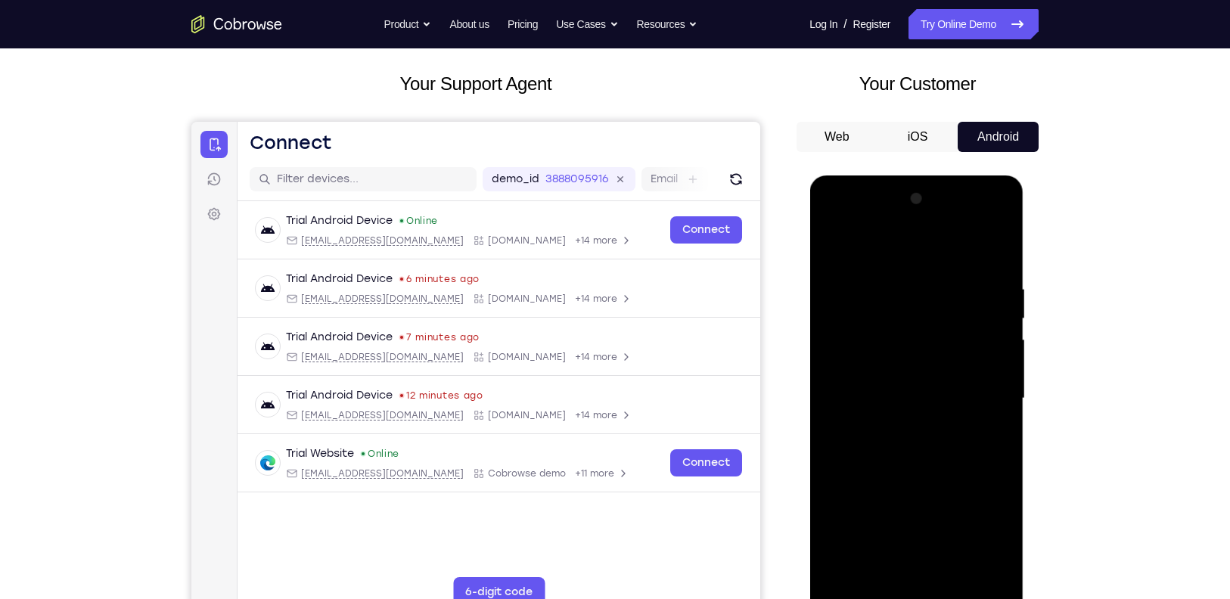
click at [1003, 412] on div at bounding box center [916, 399] width 191 height 424
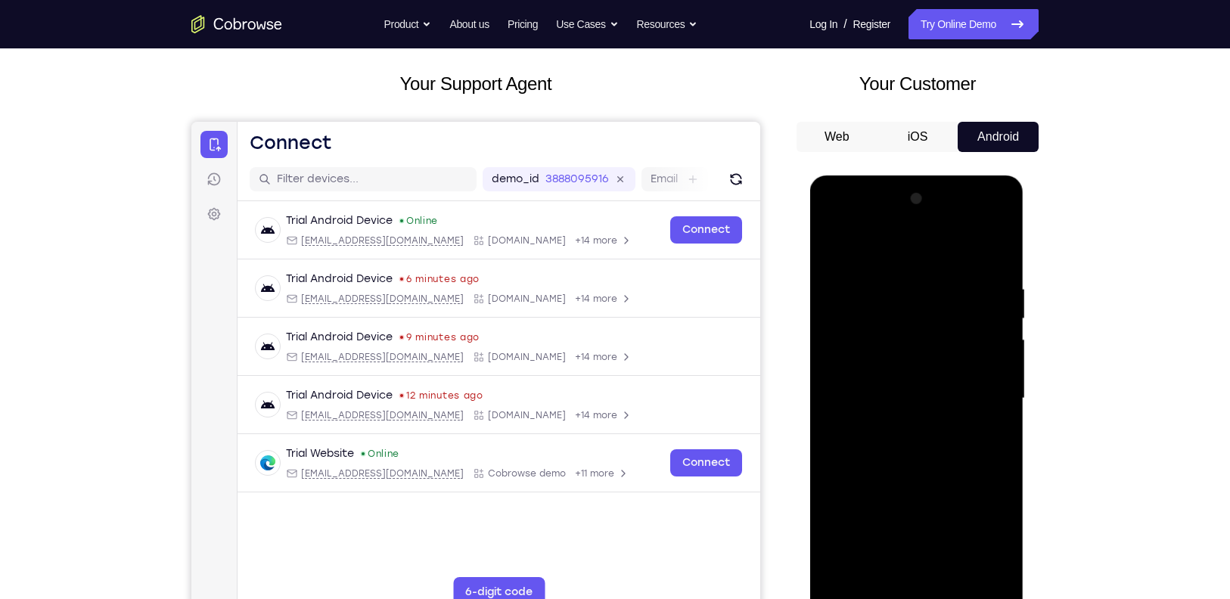
click at [1003, 412] on div at bounding box center [916, 399] width 191 height 424
drag, startPoint x: 928, startPoint y: 400, endPoint x: 970, endPoint y: 639, distance: 242.7
click at [970, 499] on html "Online web based iOS Simulators and Android Emulators. Run iPhone, iPad, Mobile…" at bounding box center [918, 403] width 216 height 454
click at [891, 288] on div at bounding box center [916, 399] width 191 height 424
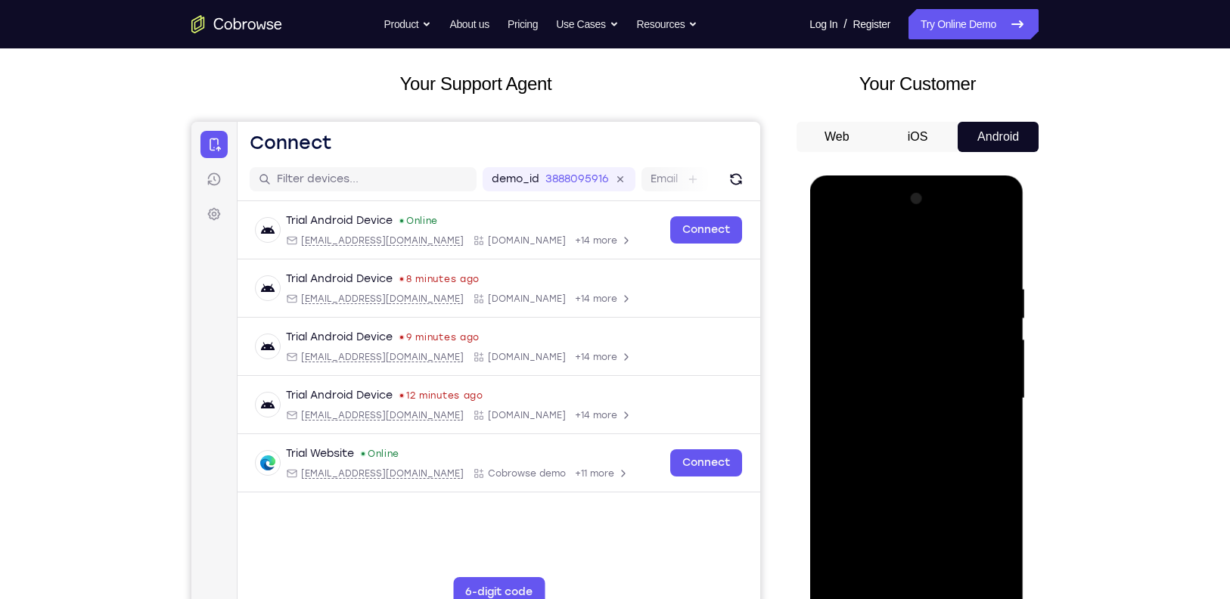
drag, startPoint x: 988, startPoint y: 415, endPoint x: 787, endPoint y: 442, distance: 203.0
click at [810, 442] on html "Online web based iOS Simulators and Android Emulators. Run iPhone, iPad, Mobile…" at bounding box center [918, 403] width 216 height 454
click at [997, 249] on div at bounding box center [916, 399] width 191 height 424
drag, startPoint x: 987, startPoint y: 272, endPoint x: 886, endPoint y: 270, distance: 100.7
click at [886, 270] on div at bounding box center [916, 399] width 191 height 424
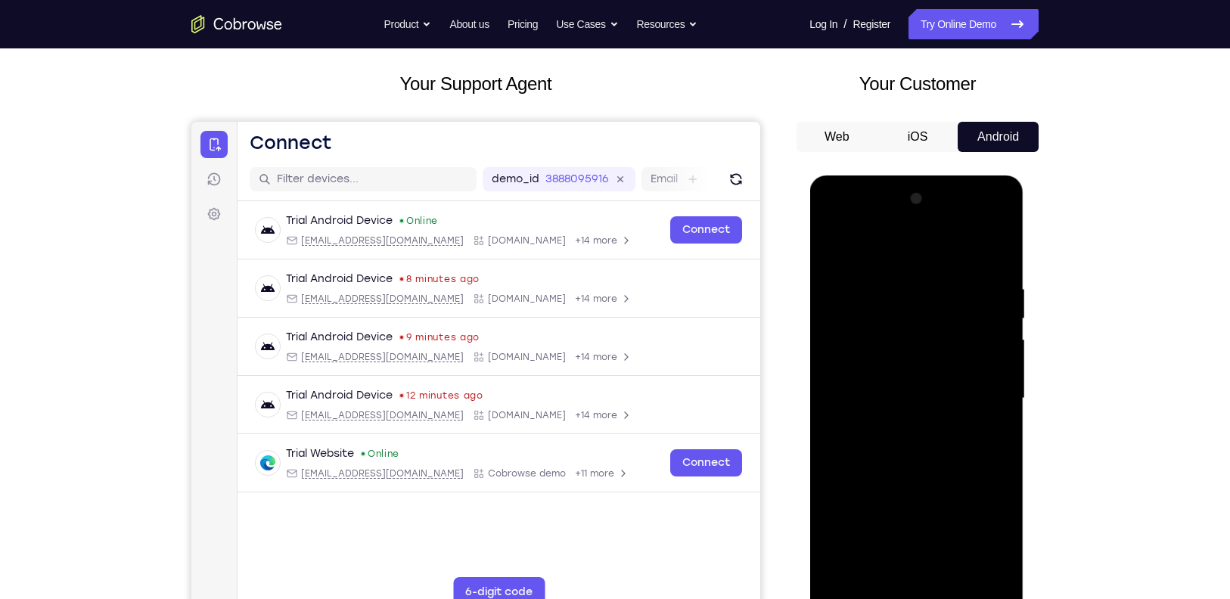
click at [895, 278] on div at bounding box center [916, 399] width 191 height 424
click at [999, 257] on div at bounding box center [916, 399] width 191 height 424
click at [981, 281] on div at bounding box center [916, 399] width 191 height 424
click at [997, 254] on div at bounding box center [916, 399] width 191 height 424
drag, startPoint x: 980, startPoint y: 263, endPoint x: 857, endPoint y: 288, distance: 124.9
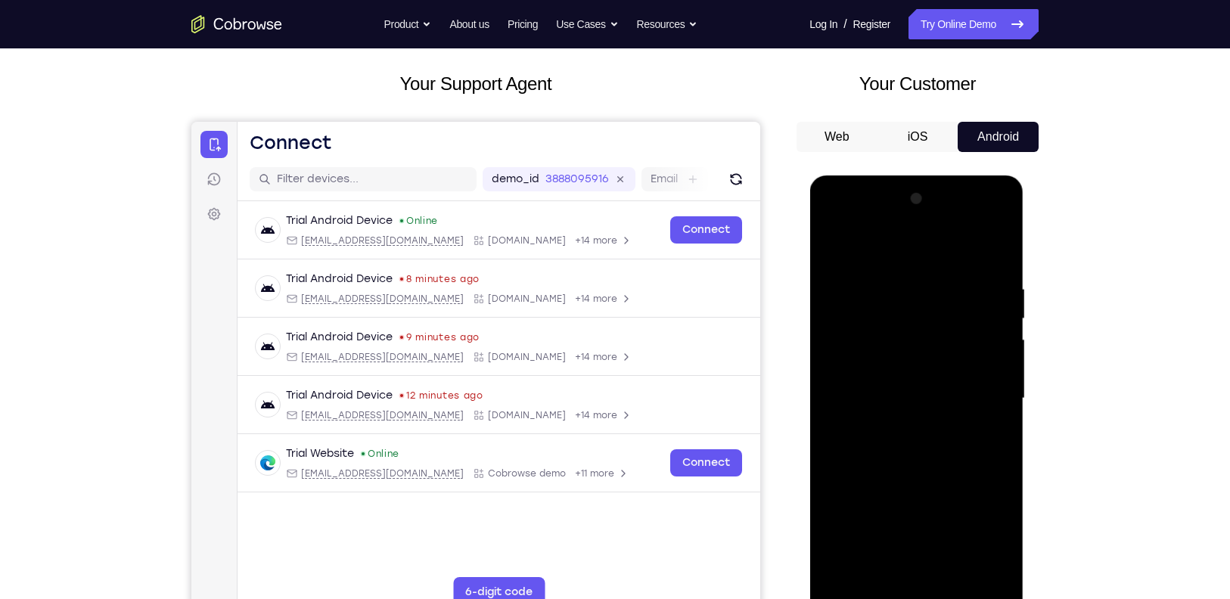
click at [857, 288] on div at bounding box center [916, 399] width 191 height 424
click at [909, 281] on div at bounding box center [916, 399] width 191 height 424
click at [991, 250] on div at bounding box center [916, 399] width 191 height 424
drag, startPoint x: 967, startPoint y: 278, endPoint x: 865, endPoint y: 297, distance: 103.9
click at [865, 297] on div at bounding box center [916, 399] width 191 height 424
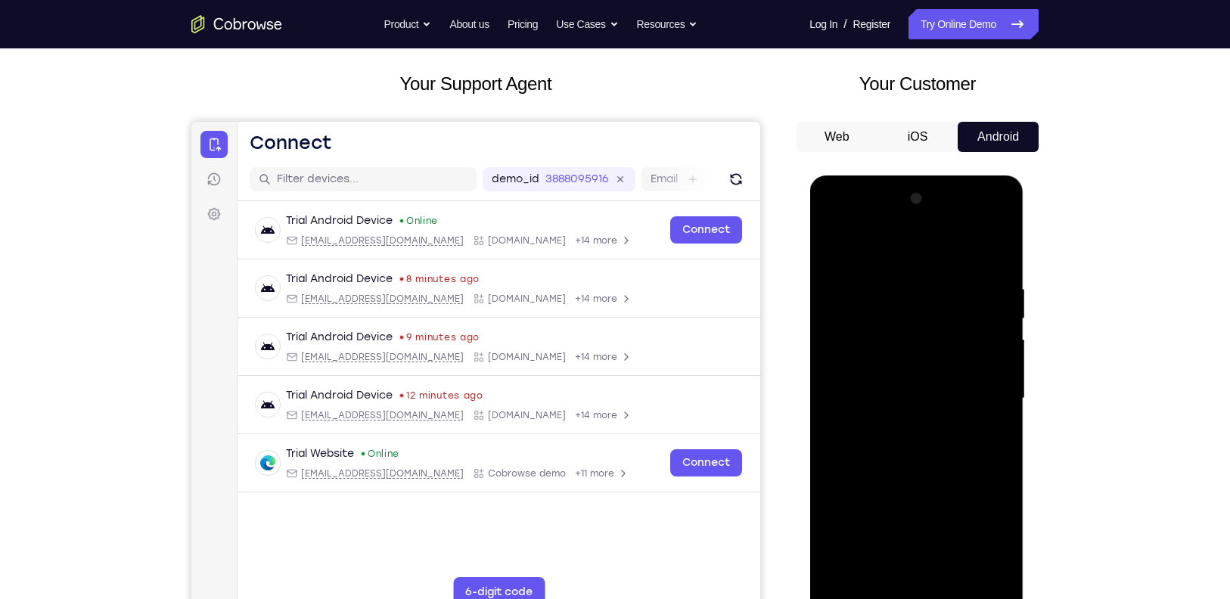
drag, startPoint x: 965, startPoint y: 281, endPoint x: 890, endPoint y: 290, distance: 75.4
click at [890, 290] on div at bounding box center [916, 399] width 191 height 424
click at [881, 285] on div at bounding box center [916, 399] width 191 height 424
click at [996, 250] on div at bounding box center [916, 399] width 191 height 424
drag, startPoint x: 935, startPoint y: 292, endPoint x: 808, endPoint y: 260, distance: 131.2
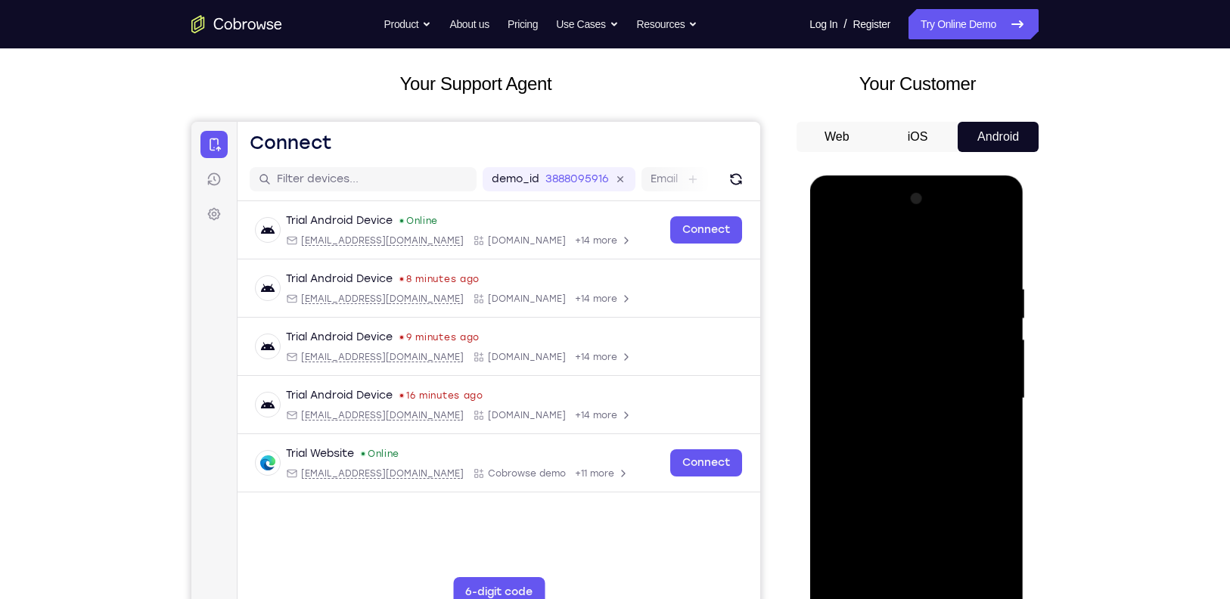
click at [810, 260] on html "Online web based iOS Simulators and Android Emulators. Run iPhone, iPad, Mobile…" at bounding box center [918, 403] width 216 height 454
drag, startPoint x: 925, startPoint y: 291, endPoint x: 906, endPoint y: 292, distance: 18.2
click at [906, 292] on div at bounding box center [916, 399] width 191 height 424
click at [923, 289] on div at bounding box center [916, 399] width 191 height 424
click at [997, 253] on div at bounding box center [916, 399] width 191 height 424
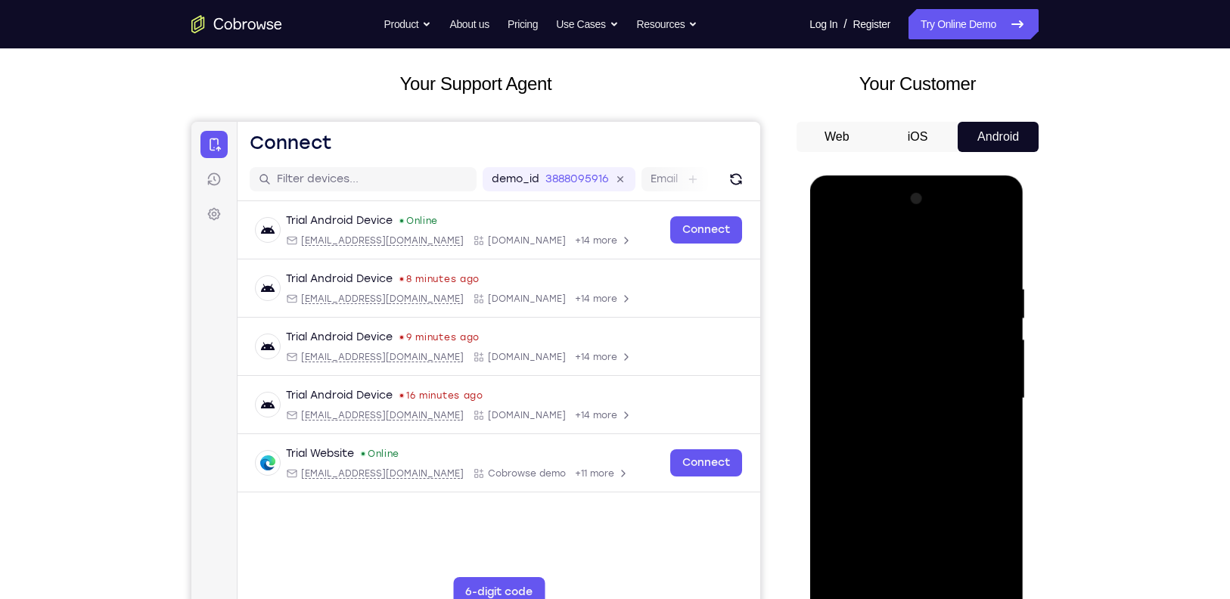
drag, startPoint x: 1000, startPoint y: 281, endPoint x: 929, endPoint y: 291, distance: 71.7
click at [929, 291] on div at bounding box center [916, 399] width 191 height 424
click at [906, 285] on div at bounding box center [916, 399] width 191 height 424
click at [996, 250] on div at bounding box center [916, 399] width 191 height 424
click at [1004, 499] on div at bounding box center [916, 399] width 191 height 424
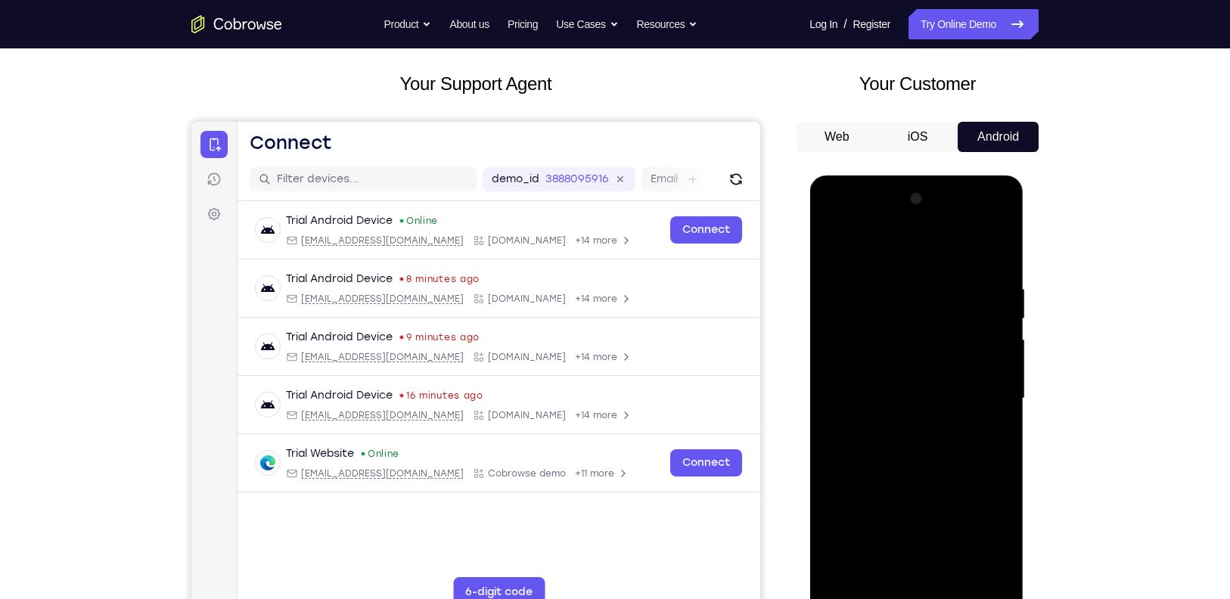
drag, startPoint x: 940, startPoint y: 514, endPoint x: 950, endPoint y: 306, distance: 208.3
click at [950, 306] on div at bounding box center [916, 399] width 191 height 424
drag, startPoint x: 916, startPoint y: 524, endPoint x: 929, endPoint y: 107, distance: 416.4
click at [929, 176] on html "Online web based iOS Simulators and Android Emulators. Run iPhone, iPad, Mobile…" at bounding box center [918, 403] width 216 height 454
drag, startPoint x: 918, startPoint y: 340, endPoint x: 934, endPoint y: 108, distance: 232.1
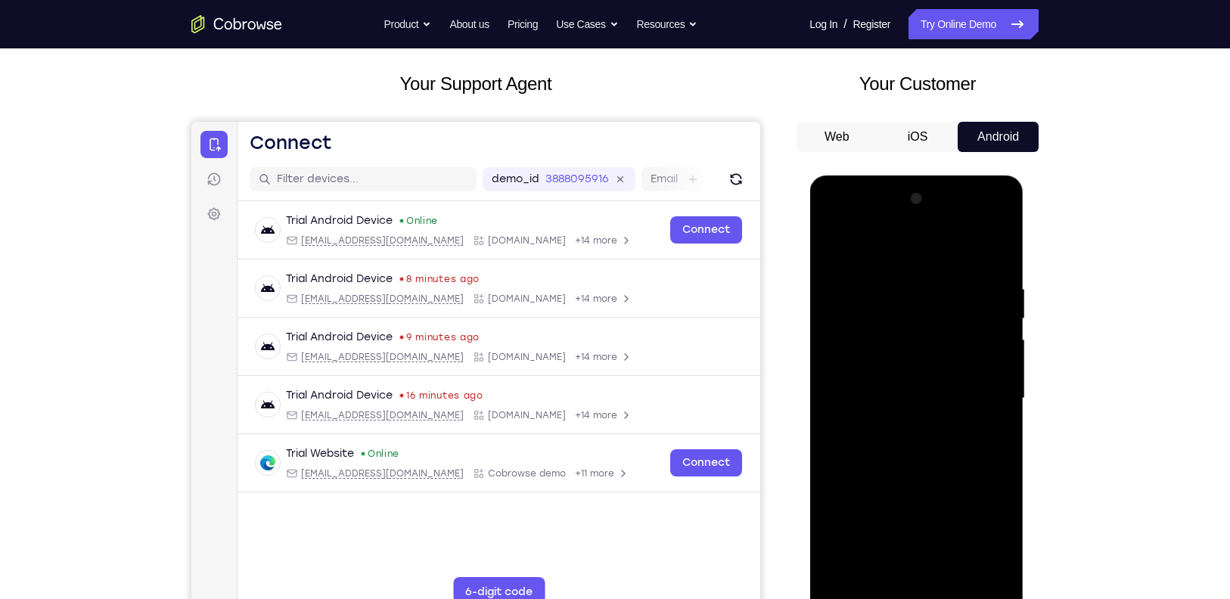
click at [934, 176] on html "Online web based iOS Simulators and Android Emulators. Run iPhone, iPad, Mobile…" at bounding box center [918, 403] width 216 height 454
drag, startPoint x: 922, startPoint y: 417, endPoint x: 936, endPoint y: 287, distance: 130.9
click at [936, 287] on div at bounding box center [916, 399] width 191 height 424
drag, startPoint x: 943, startPoint y: 404, endPoint x: 944, endPoint y: 329, distance: 74.9
click at [944, 329] on div at bounding box center [916, 399] width 191 height 424
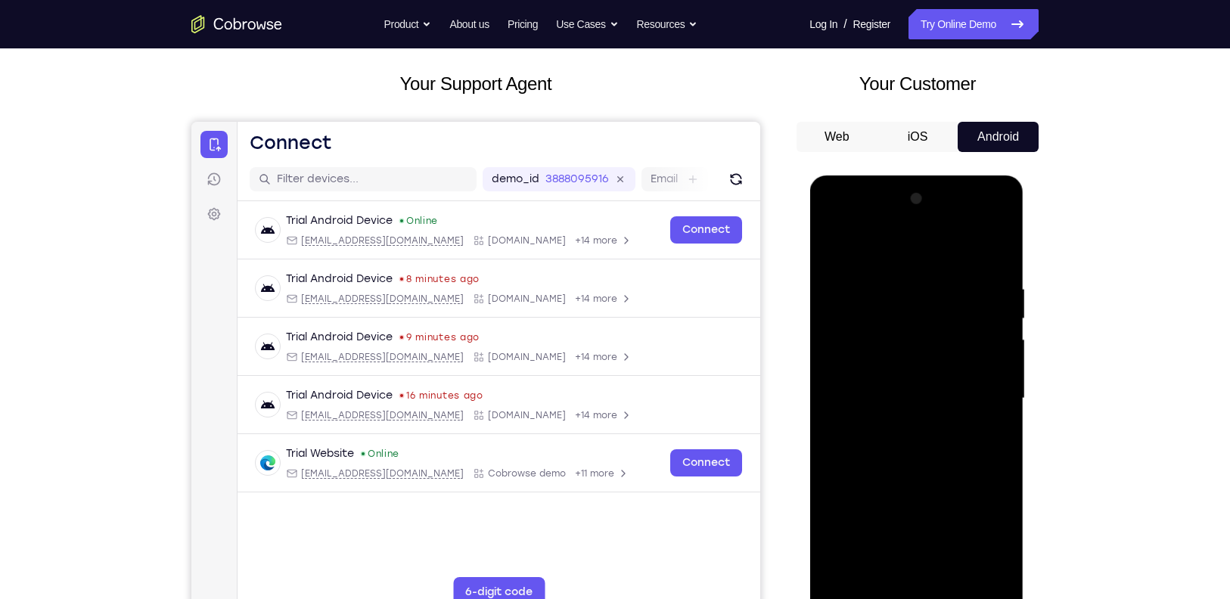
click at [1000, 393] on div at bounding box center [916, 399] width 191 height 424
drag, startPoint x: 906, startPoint y: 424, endPoint x: 926, endPoint y: 238, distance: 187.3
click at [926, 238] on div at bounding box center [916, 399] width 191 height 424
drag, startPoint x: 938, startPoint y: 416, endPoint x: 942, endPoint y: 284, distance: 132.5
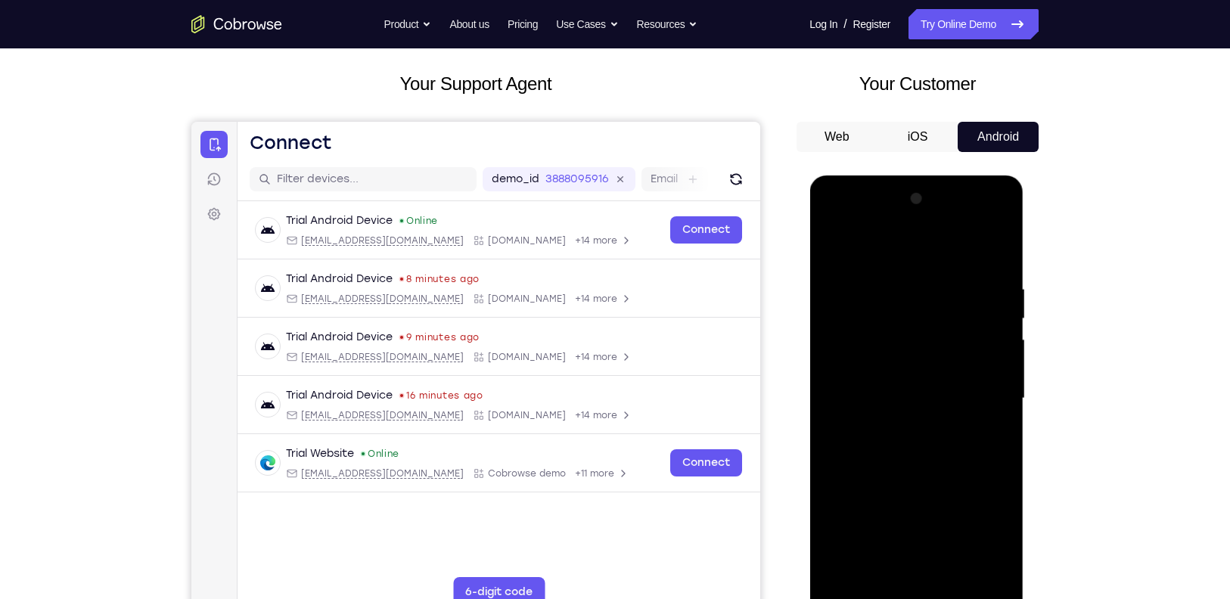
click at [942, 284] on div at bounding box center [916, 399] width 191 height 424
drag, startPoint x: 934, startPoint y: 430, endPoint x: 935, endPoint y: 378, distance: 52.2
click at [935, 378] on div at bounding box center [916, 399] width 191 height 424
drag, startPoint x: 914, startPoint y: 434, endPoint x: 928, endPoint y: 281, distance: 152.8
click at [928, 281] on div at bounding box center [916, 399] width 191 height 424
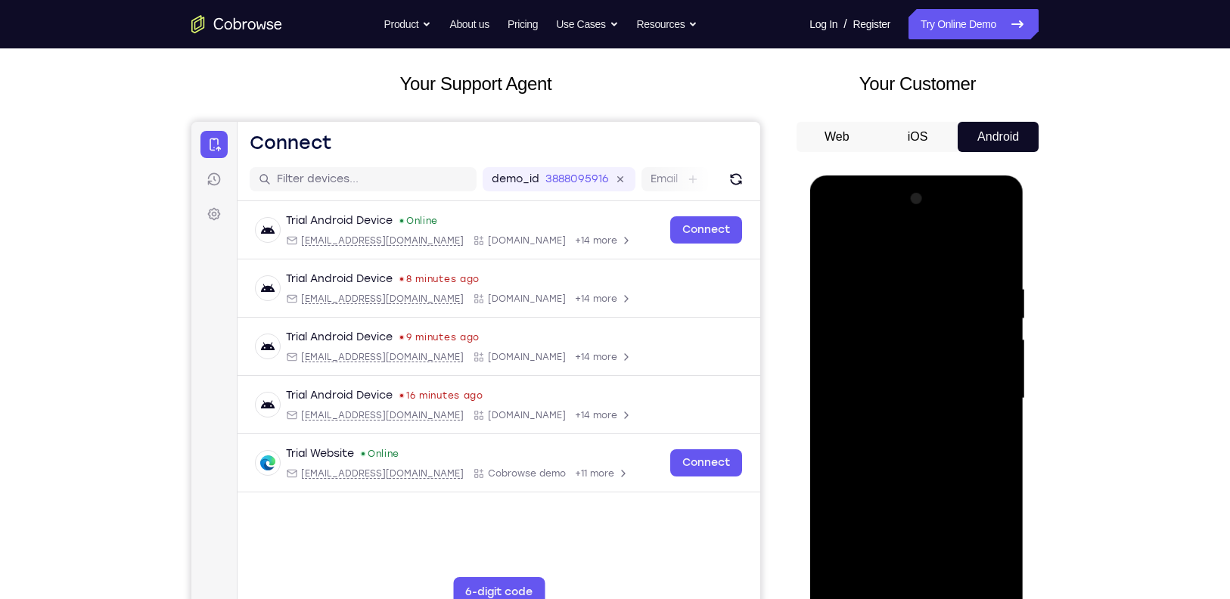
drag, startPoint x: 914, startPoint y: 454, endPoint x: 923, endPoint y: 290, distance: 164.4
click at [923, 290] on div at bounding box center [916, 399] width 191 height 424
drag, startPoint x: 918, startPoint y: 394, endPoint x: 921, endPoint y: 361, distance: 33.4
click at [921, 361] on div at bounding box center [916, 399] width 191 height 424
drag, startPoint x: 918, startPoint y: 484, endPoint x: 934, endPoint y: 298, distance: 186.1
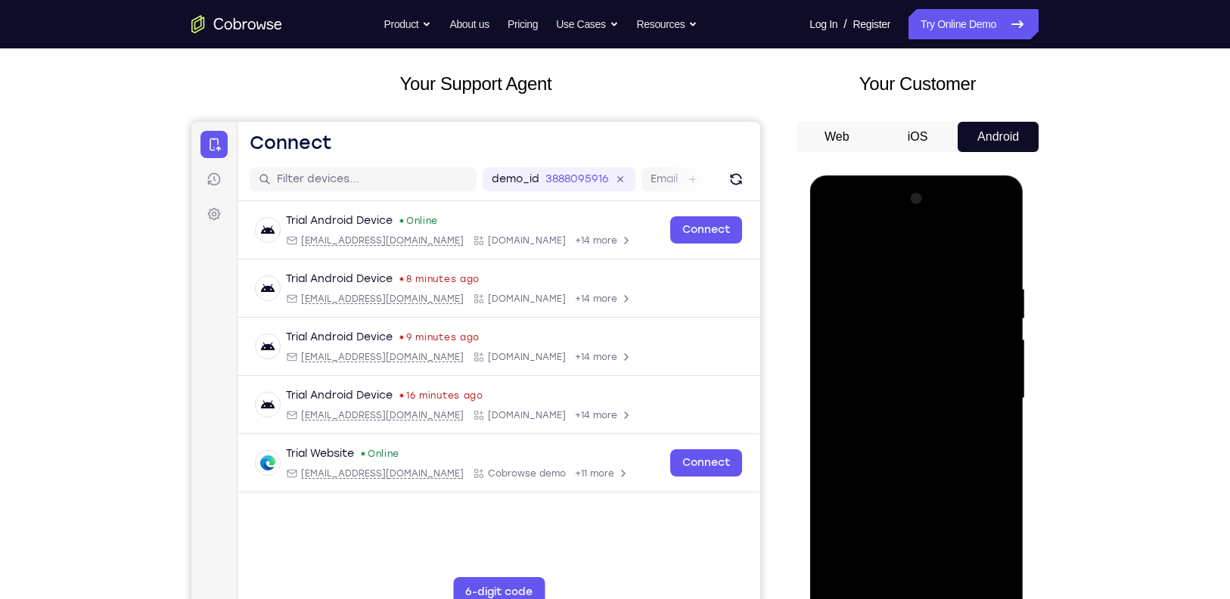
click at [934, 298] on div at bounding box center [916, 399] width 191 height 424
drag, startPoint x: 944, startPoint y: 430, endPoint x: 944, endPoint y: 297, distance: 133.2
click at [944, 297] on div at bounding box center [916, 399] width 191 height 424
drag, startPoint x: 941, startPoint y: 460, endPoint x: 943, endPoint y: 400, distance: 60.6
click at [943, 400] on div at bounding box center [916, 399] width 191 height 424
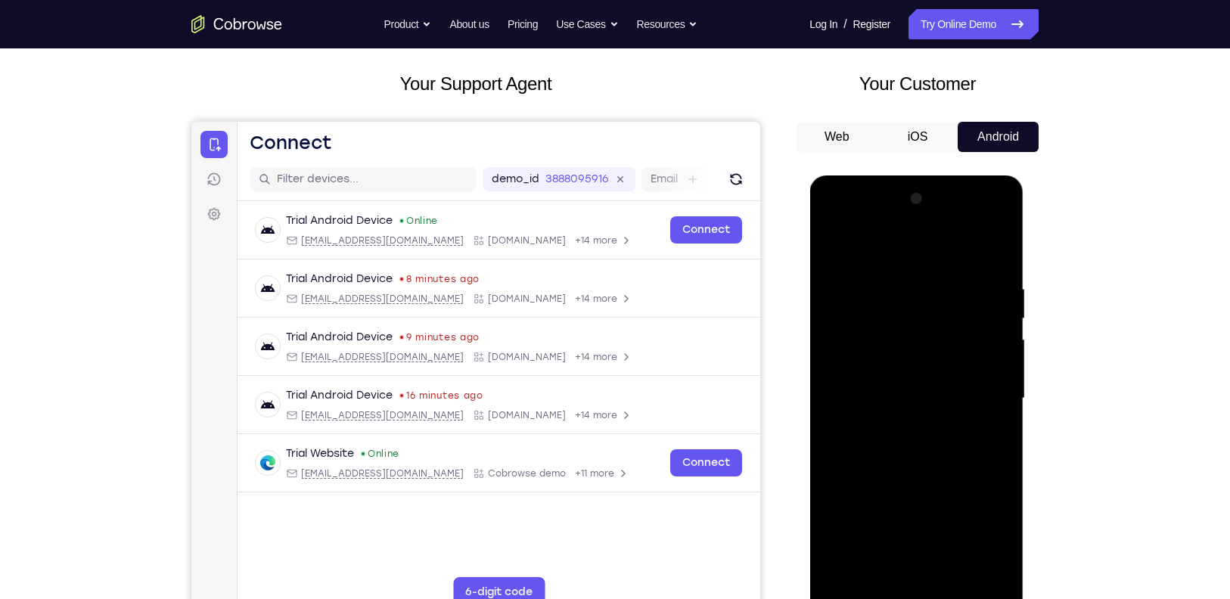
click at [1003, 176] on div at bounding box center [917, 176] width 214 height 0
